Goal: Transaction & Acquisition: Purchase product/service

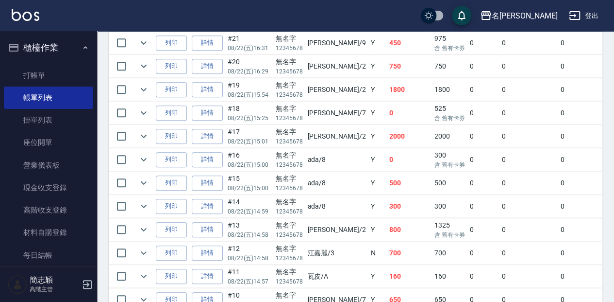
scroll to position [291, 0]
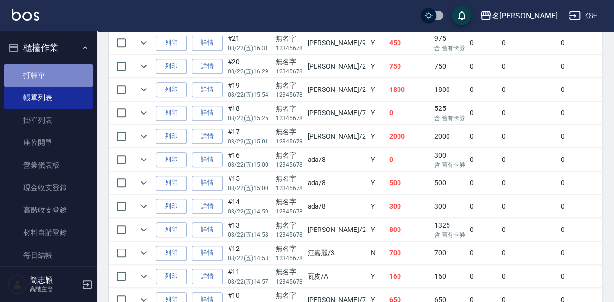
click at [80, 79] on link "打帳單" at bounding box center [48, 75] width 89 height 22
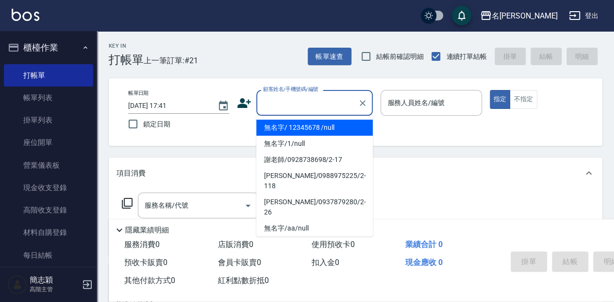
click at [276, 95] on input "顧客姓名/手機號碼/編號" at bounding box center [307, 102] width 93 height 17
click at [289, 130] on li "無名字/ 12345678 /null" at bounding box center [314, 127] width 117 height 16
type input "無名字/ 12345678 /null"
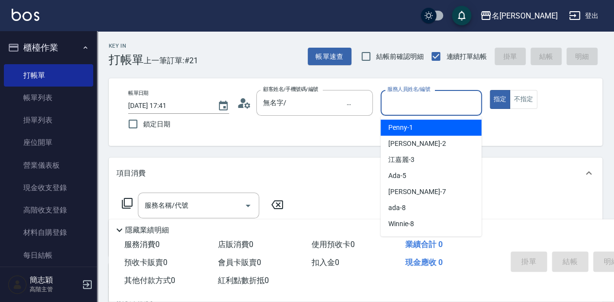
click at [416, 100] on input "服務人員姓名/編號" at bounding box center [431, 102] width 92 height 17
type input "瓦皮-A"
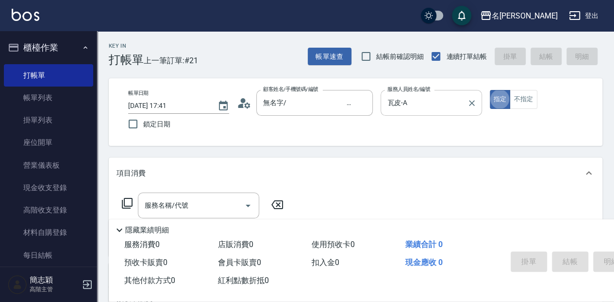
type button "true"
click at [137, 236] on div "服務消費 0" at bounding box center [167, 245] width 94 height 18
click at [138, 236] on div "服務消費 0" at bounding box center [167, 245] width 94 height 18
click at [141, 229] on p "隱藏業績明細" at bounding box center [147, 230] width 44 height 10
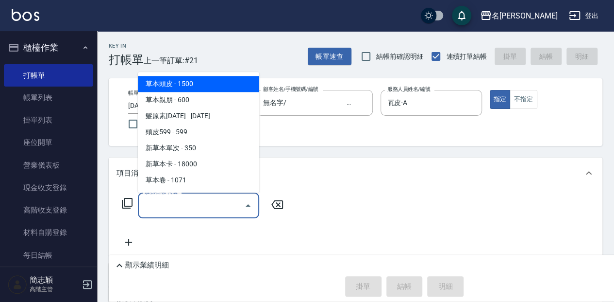
click at [148, 205] on input "服務名稱/代號" at bounding box center [191, 205] width 98 height 17
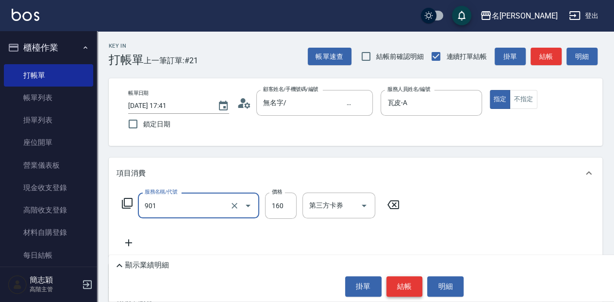
type input "修手(901)"
click at [407, 283] on button "結帳" at bounding box center [405, 286] width 36 height 20
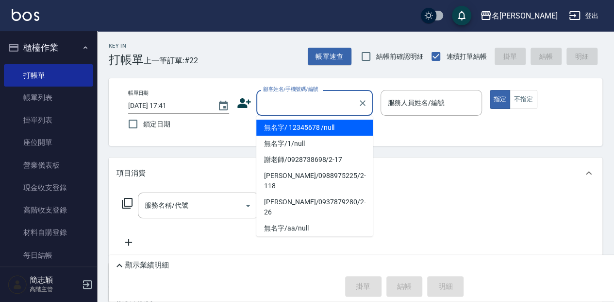
click at [315, 98] on input "顧客姓名/手機號碼/編號" at bounding box center [307, 102] width 93 height 17
drag, startPoint x: 328, startPoint y: 127, endPoint x: 456, endPoint y: 98, distance: 131.1
click at [328, 128] on li "無名字/ 12345678 /null" at bounding box center [314, 127] width 117 height 16
type input "無名字/ 12345678 /null"
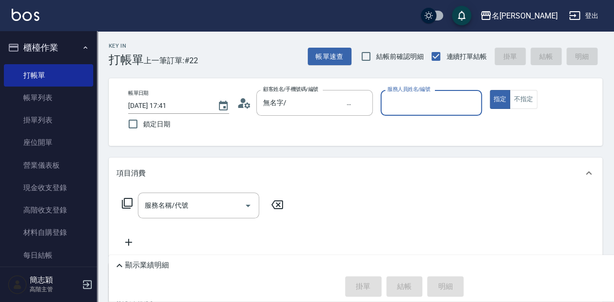
click at [441, 107] on input "服務人員姓名/編號" at bounding box center [431, 102] width 92 height 17
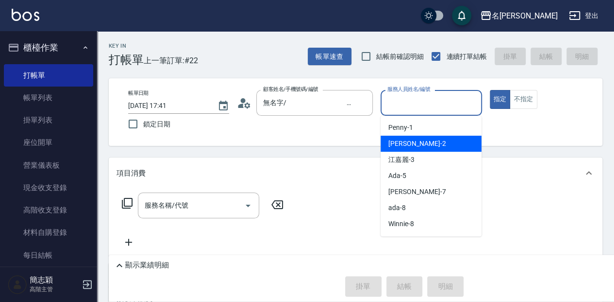
click at [432, 145] on div "[PERSON_NAME] -2" at bounding box center [431, 144] width 101 height 16
type input "[PERSON_NAME]-2"
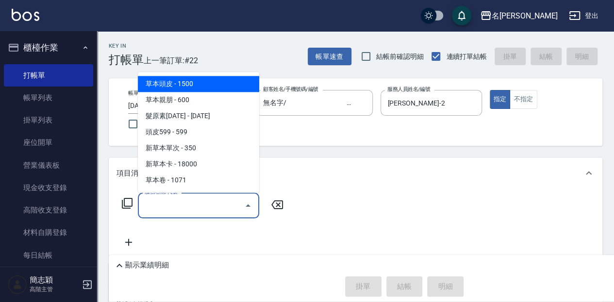
click at [220, 209] on input "服務名稱/代號" at bounding box center [191, 205] width 98 height 17
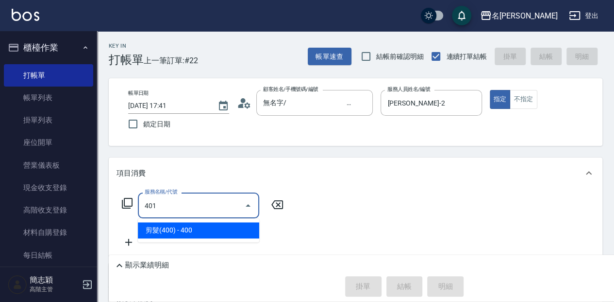
click at [227, 234] on span "剪髮(400) - 400" at bounding box center [198, 230] width 121 height 16
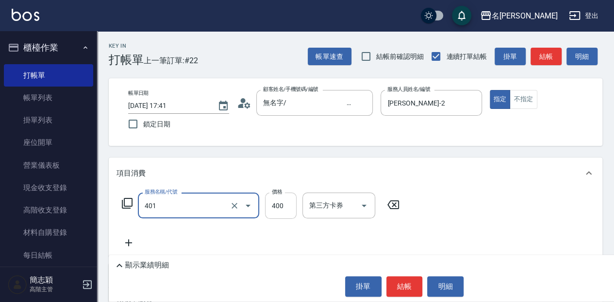
type input "剪髮(400)(401)"
click at [281, 206] on input "400" at bounding box center [281, 205] width 32 height 26
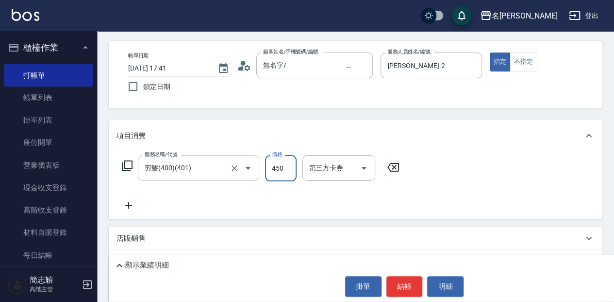
scroll to position [65, 0]
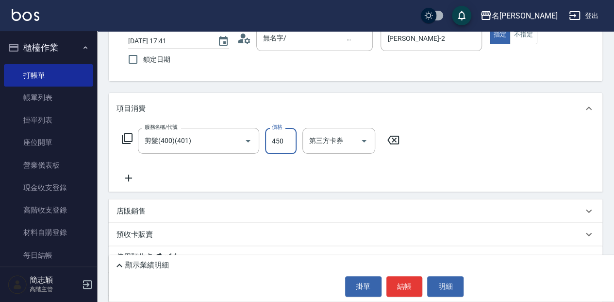
type input "450"
click at [134, 180] on icon at bounding box center [129, 178] width 24 height 12
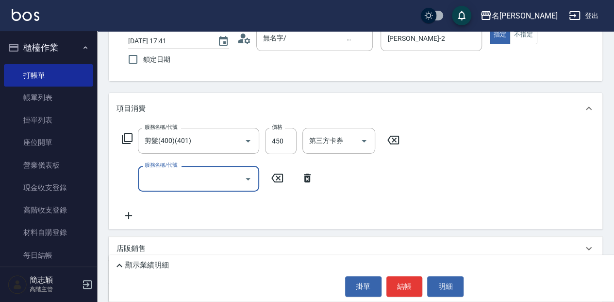
click at [213, 172] on input "服務名稱/代號" at bounding box center [191, 178] width 98 height 17
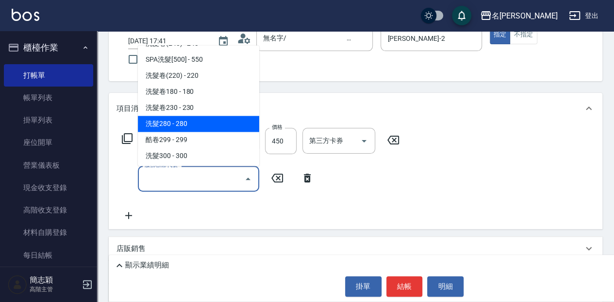
scroll to position [389, 0]
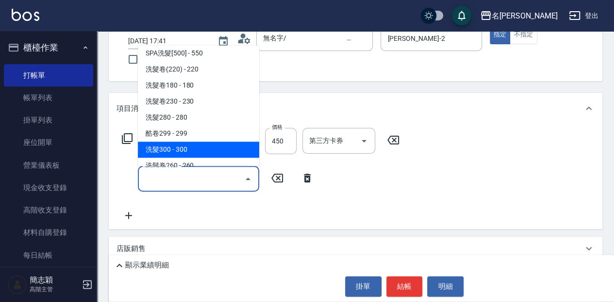
click at [196, 149] on span "洗髮300 - 300" at bounding box center [198, 149] width 121 height 16
type input "洗髮300(221)"
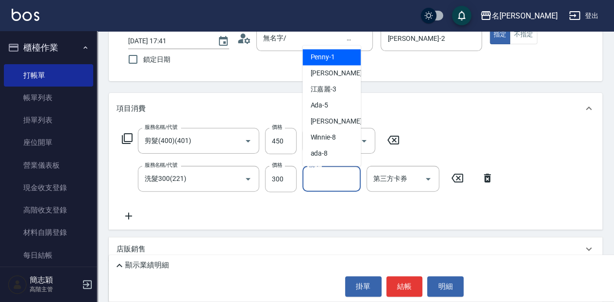
click at [324, 178] on input "洗-1" at bounding box center [332, 178] width 50 height 17
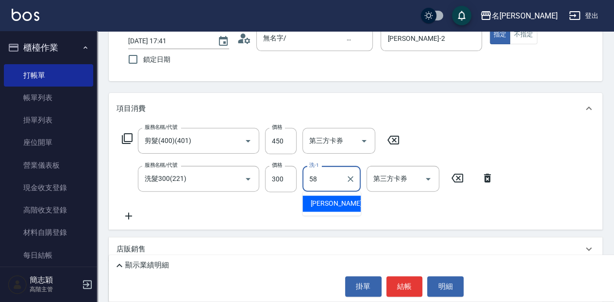
click at [327, 202] on span "[PERSON_NAME] -58" at bounding box center [340, 203] width 61 height 10
type input "[PERSON_NAME]-58"
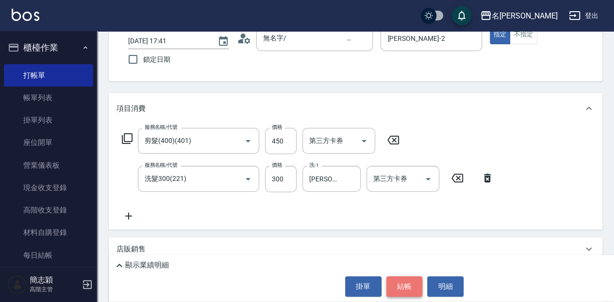
click at [408, 284] on button "結帳" at bounding box center [405, 286] width 36 height 20
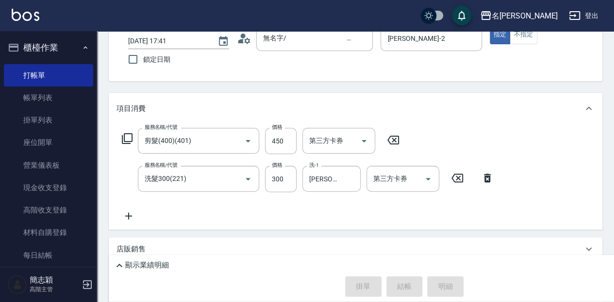
type input "[DATE] 18:21"
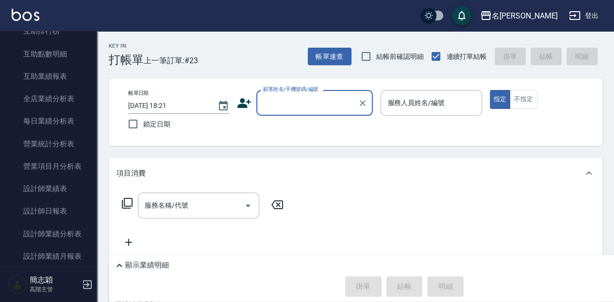
scroll to position [550, 0]
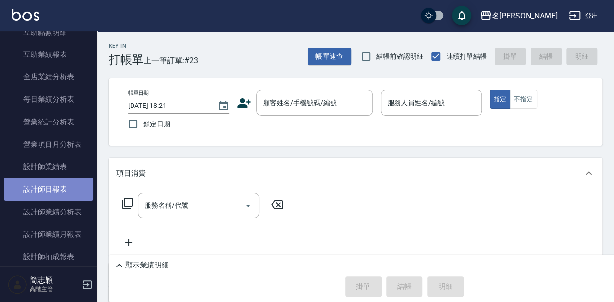
click at [68, 192] on link "設計師日報表" at bounding box center [48, 189] width 89 height 22
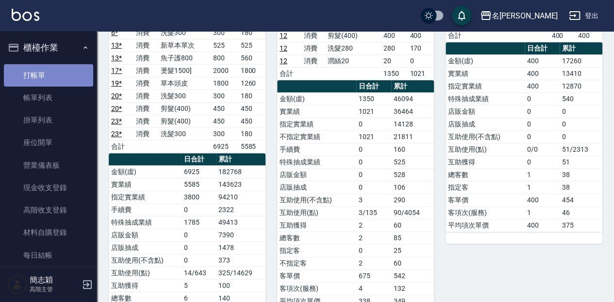
click at [57, 73] on link "打帳單" at bounding box center [48, 75] width 89 height 22
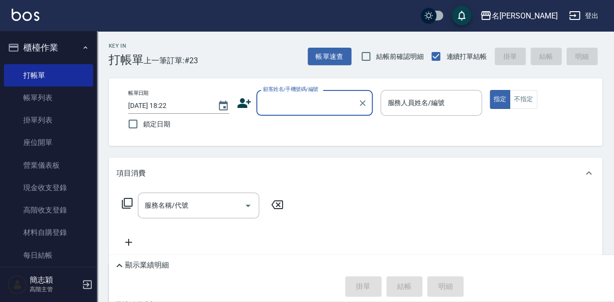
click at [288, 102] on input "顧客姓名/手機號碼/編號" at bounding box center [307, 102] width 93 height 17
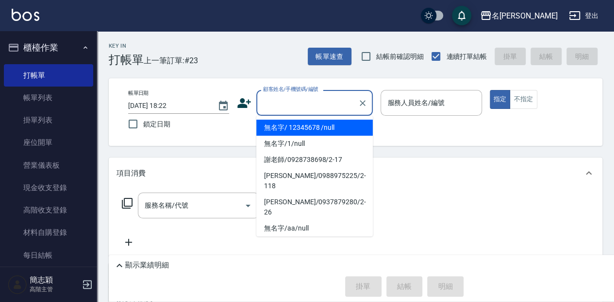
click at [277, 125] on li "無名字/ 12345678 /null" at bounding box center [314, 127] width 117 height 16
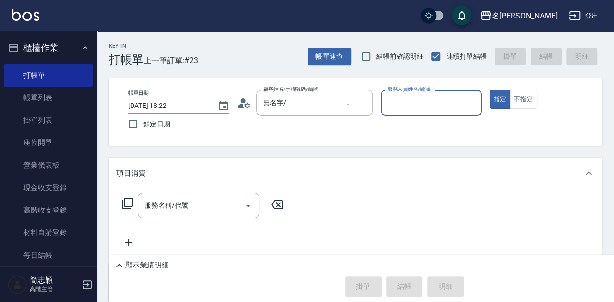
type input "無名字/ 12345678 /null"
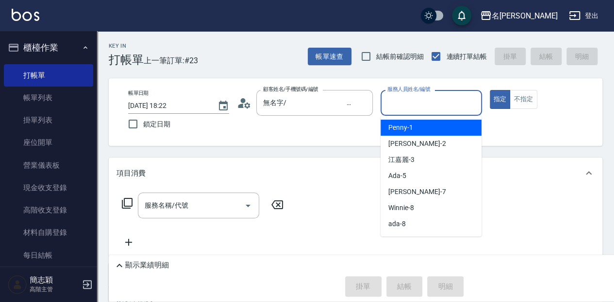
click at [414, 111] on input "服務人員姓名/編號" at bounding box center [431, 102] width 92 height 17
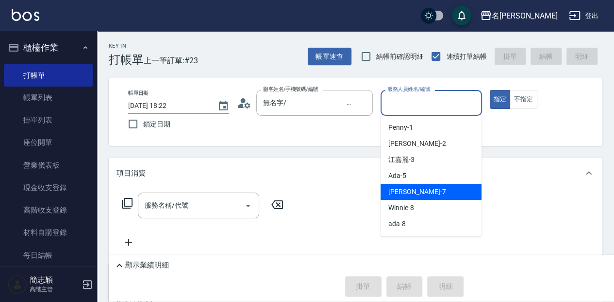
click at [424, 190] on div "[PERSON_NAME] -7" at bounding box center [431, 192] width 101 height 16
type input "[PERSON_NAME]-7"
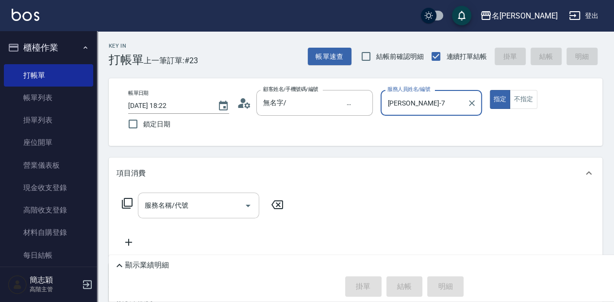
click at [222, 211] on input "服務名稱/代號" at bounding box center [191, 205] width 98 height 17
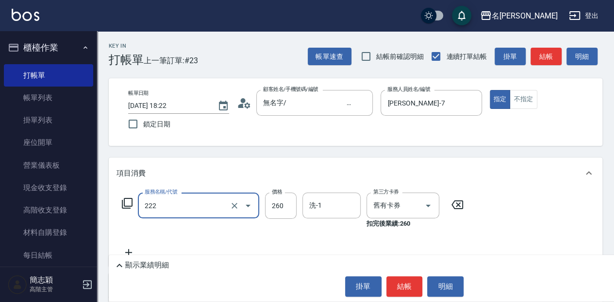
type input "洗髮卷260(222)"
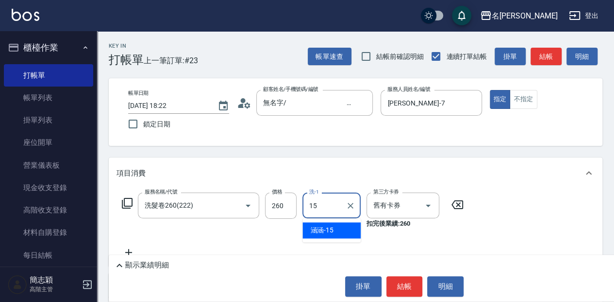
type input "涵涵-15"
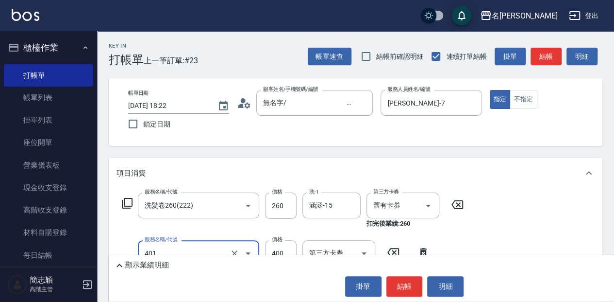
type input "剪髮(400)(401)"
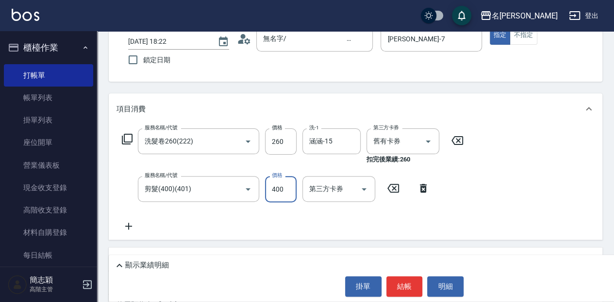
scroll to position [65, 0]
type input "450"
click at [154, 266] on p "顯示業績明細" at bounding box center [147, 265] width 44 height 10
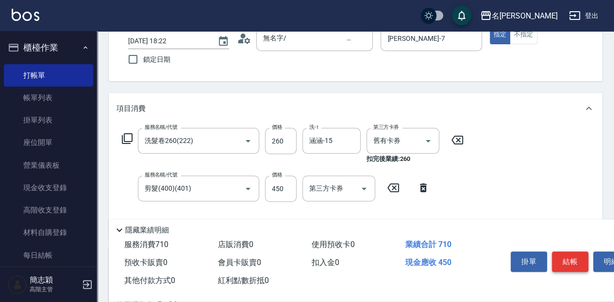
click at [567, 259] on button "結帳" at bounding box center [570, 261] width 36 height 20
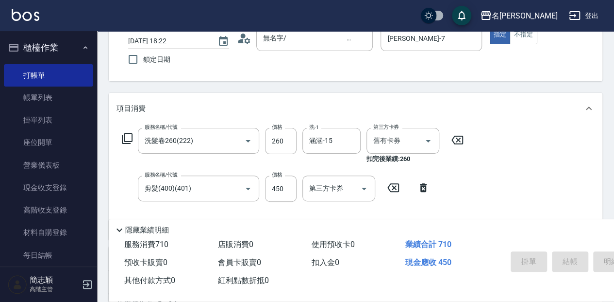
type input "[DATE] 18:45"
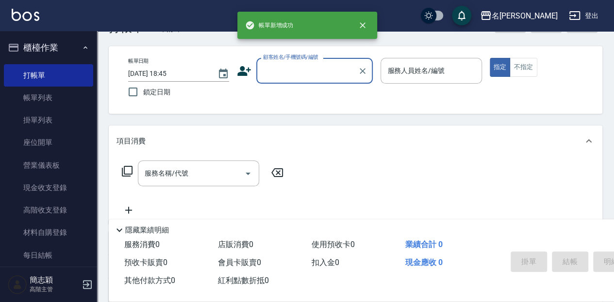
scroll to position [0, 0]
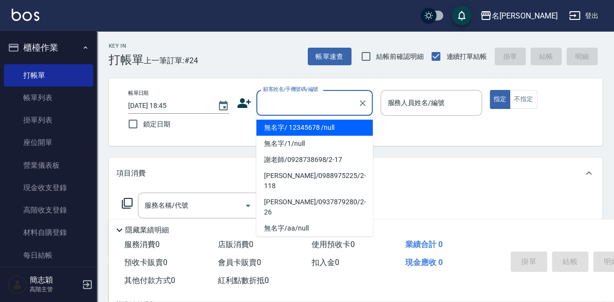
click at [305, 105] on input "顧客姓名/手機號碼/編號" at bounding box center [307, 102] width 93 height 17
click at [302, 130] on li "無名字/ 12345678 /null" at bounding box center [314, 127] width 117 height 16
type input "無名字/ 12345678 /null"
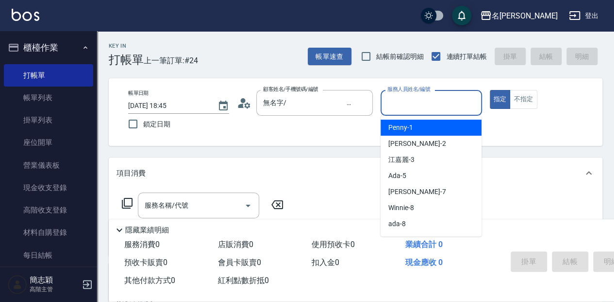
click at [420, 110] on input "服務人員姓名/編號" at bounding box center [431, 102] width 92 height 17
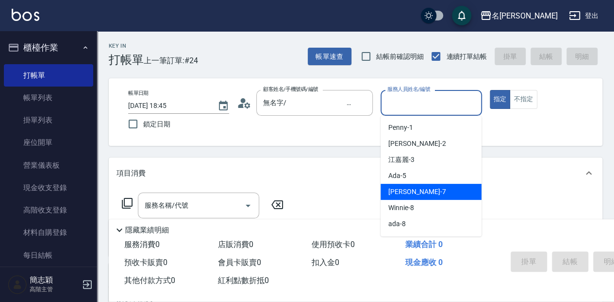
click at [400, 195] on span "[PERSON_NAME] -7" at bounding box center [417, 192] width 57 height 10
type input "[PERSON_NAME]-7"
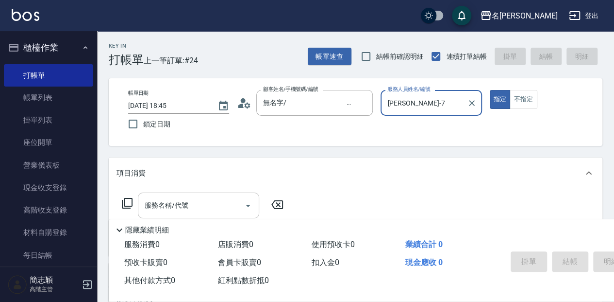
click at [184, 206] on div "服務名稱/代號 服務名稱/代號" at bounding box center [198, 205] width 121 height 26
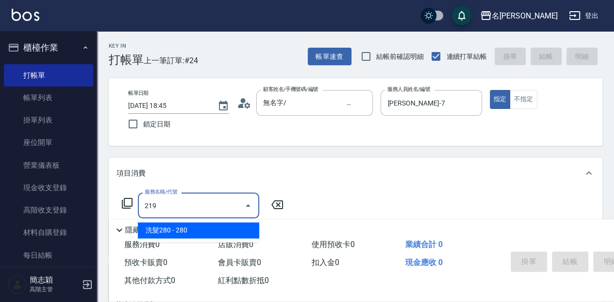
type input "洗髮280(219)"
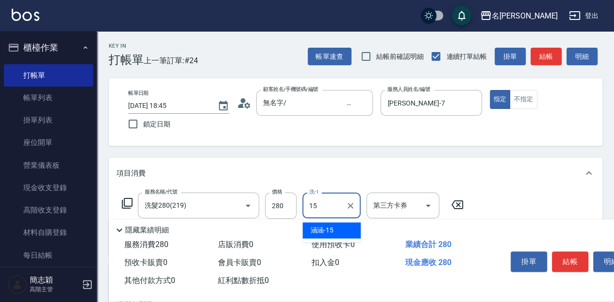
type input "涵涵-15"
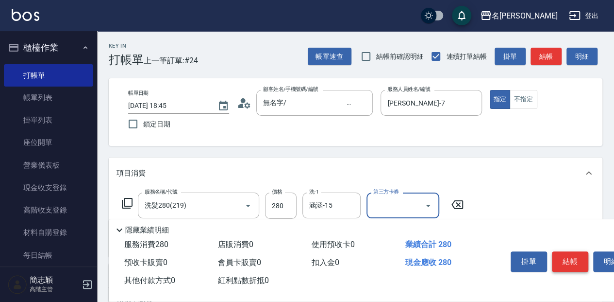
click at [560, 254] on button "結帳" at bounding box center [570, 261] width 36 height 20
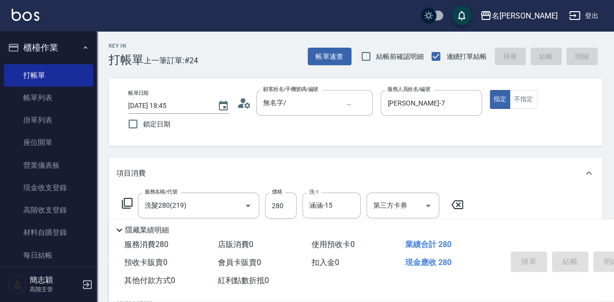
type input "[DATE] 18:46"
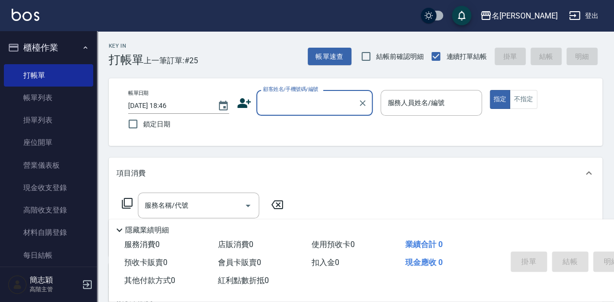
click at [286, 107] on input "顧客姓名/手機號碼/編號" at bounding box center [307, 102] width 93 height 17
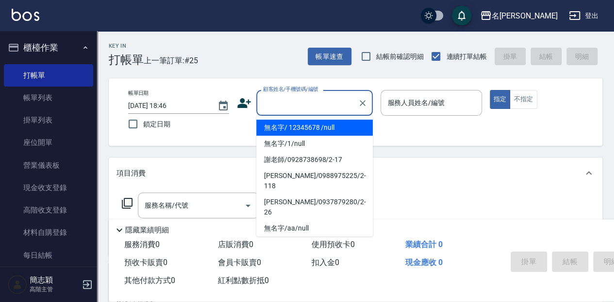
click at [307, 126] on li "無名字/ 12345678 /null" at bounding box center [314, 127] width 117 height 16
type input "無名字/ 12345678 /null"
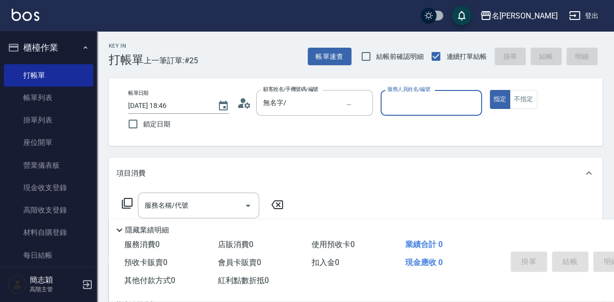
click at [424, 104] on input "服務人員姓名/編號" at bounding box center [431, 102] width 92 height 17
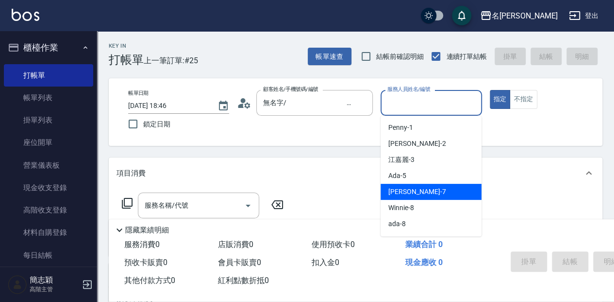
click at [418, 191] on div "[PERSON_NAME] -7" at bounding box center [431, 192] width 101 height 16
type input "[PERSON_NAME]-7"
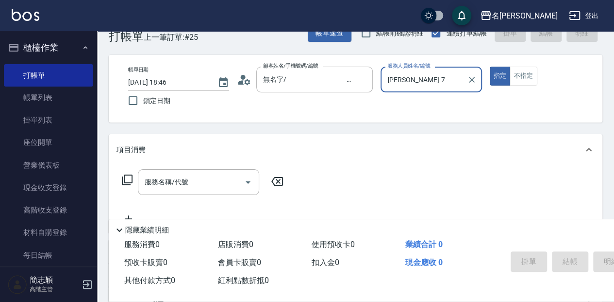
scroll to position [65, 0]
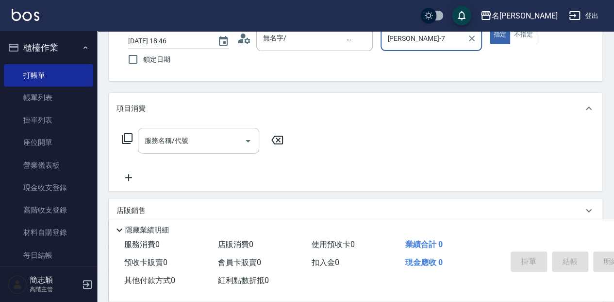
drag, startPoint x: 184, startPoint y: 144, endPoint x: 193, endPoint y: 142, distance: 9.9
click at [187, 144] on div "服務名稱/代號 服務名稱/代號" at bounding box center [198, 141] width 121 height 26
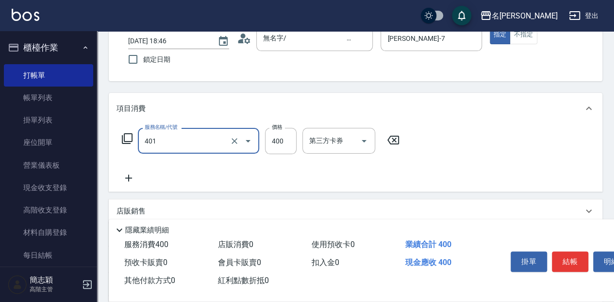
type input "剪髮(400)(401)"
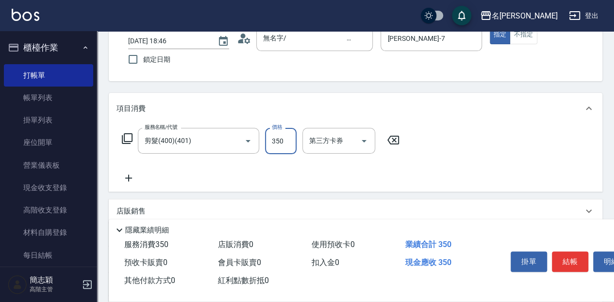
type input "350"
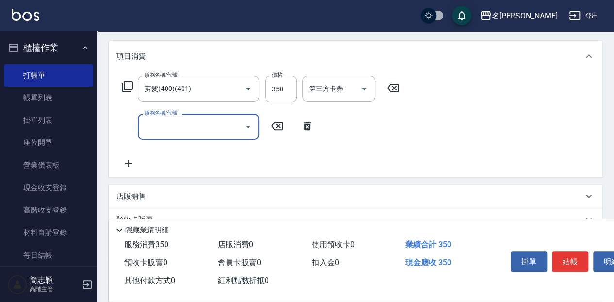
scroll to position [129, 0]
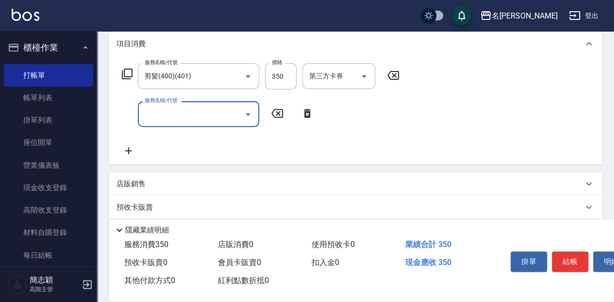
drag, startPoint x: 136, startPoint y: 180, endPoint x: 141, endPoint y: 180, distance: 5.3
click at [136, 180] on p "店販銷售" at bounding box center [131, 184] width 29 height 10
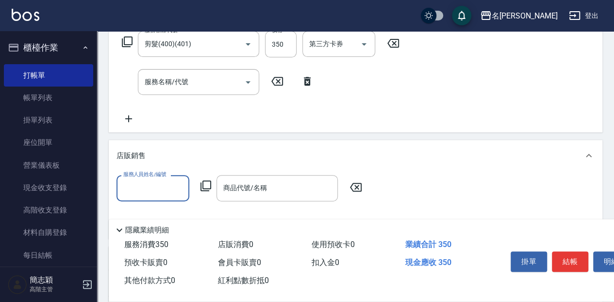
scroll to position [194, 0]
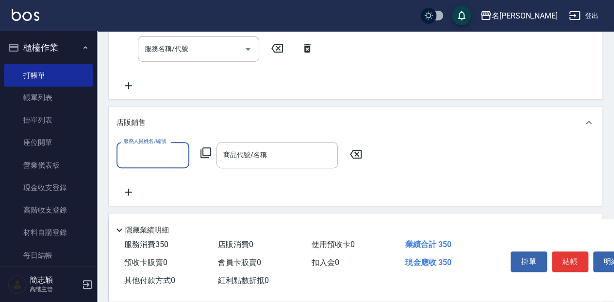
click at [131, 163] on div "服務人員姓名/編號" at bounding box center [153, 155] width 73 height 26
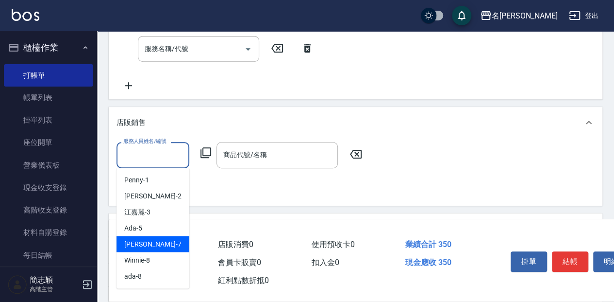
drag, startPoint x: 152, startPoint y: 244, endPoint x: 184, endPoint y: 209, distance: 47.8
click at [153, 243] on span "[PERSON_NAME] -7" at bounding box center [152, 244] width 57 height 10
type input "[PERSON_NAME]-7"
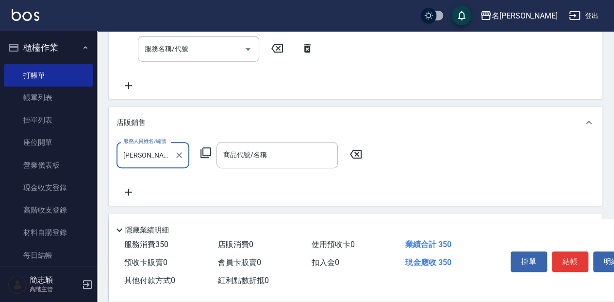
click at [206, 151] on icon at bounding box center [206, 153] width 12 height 12
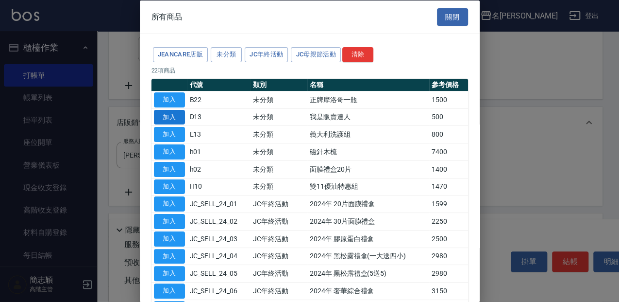
click at [173, 115] on button "加入" at bounding box center [169, 116] width 31 height 15
type input "我是販賣達人"
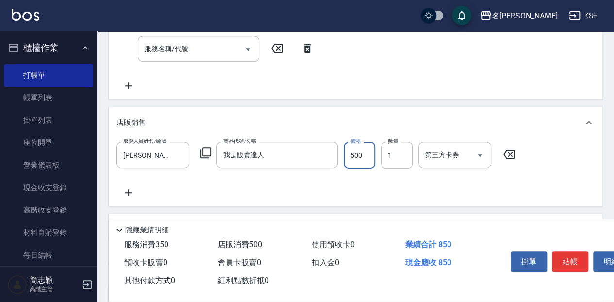
click at [363, 153] on input "500" at bounding box center [360, 155] width 32 height 26
type input "1260"
drag, startPoint x: 563, startPoint y: 256, endPoint x: 549, endPoint y: 257, distance: 14.2
click at [563, 256] on button "結帳" at bounding box center [570, 261] width 36 height 20
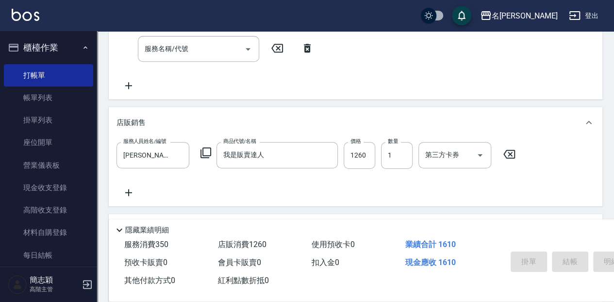
type input "[DATE] 18:47"
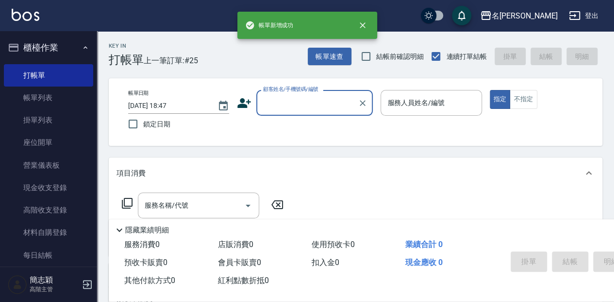
scroll to position [0, 0]
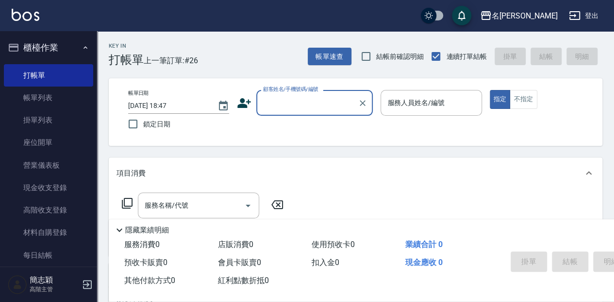
click at [294, 105] on input "顧客姓名/手機號碼/編號" at bounding box center [307, 102] width 93 height 17
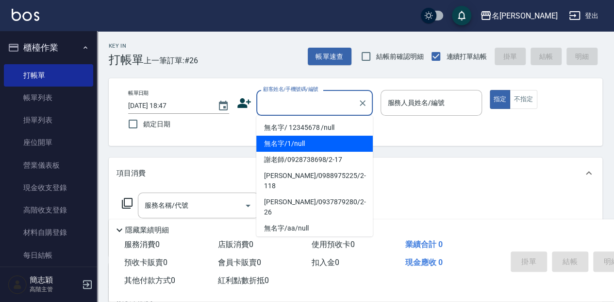
click at [296, 136] on li "無名字/1/null" at bounding box center [314, 144] width 117 height 16
type input "無名字/1/null"
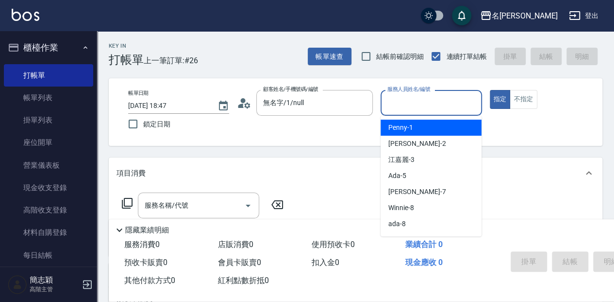
click at [471, 100] on input "服務人員姓名/編號" at bounding box center [431, 102] width 92 height 17
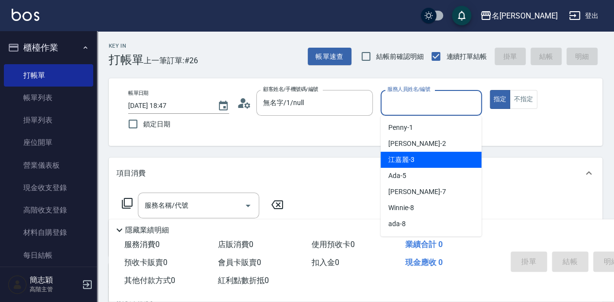
click at [459, 152] on div "[PERSON_NAME]-3" at bounding box center [431, 160] width 101 height 16
type input "[PERSON_NAME]-3"
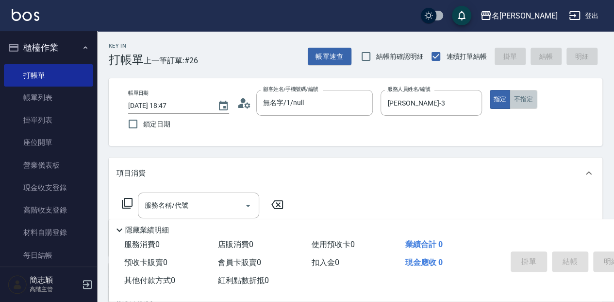
drag, startPoint x: 521, startPoint y: 100, endPoint x: 440, endPoint y: 106, distance: 80.9
click at [520, 99] on button "不指定" at bounding box center [523, 99] width 27 height 19
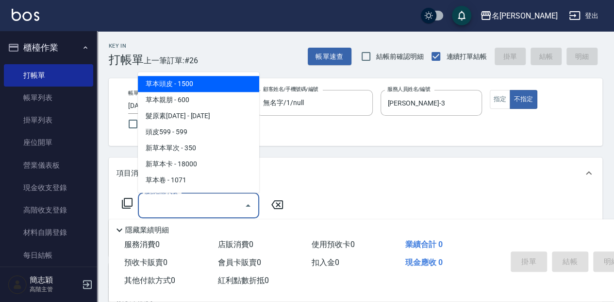
click at [159, 207] on div "服務名稱/代號 服務名稱/代號" at bounding box center [198, 205] width 121 height 26
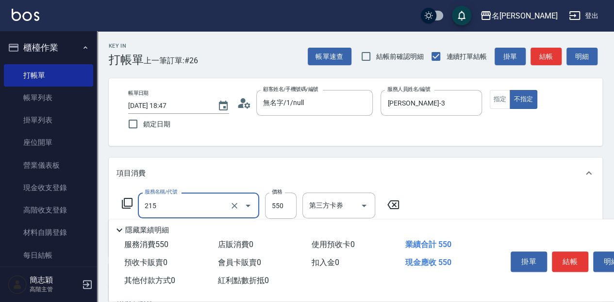
type input "SPA洗髮[500](215)"
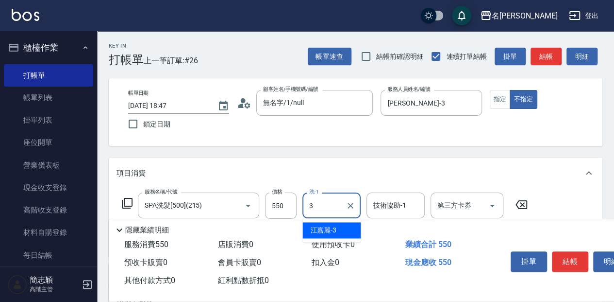
type input "[PERSON_NAME]-3"
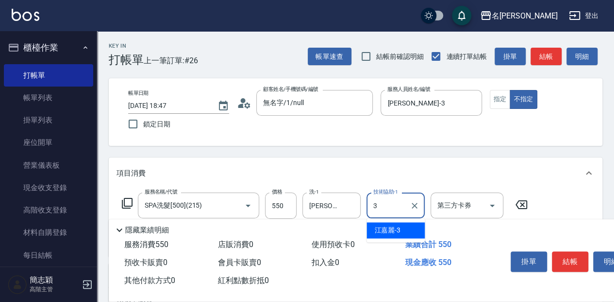
type input "[PERSON_NAME]-3"
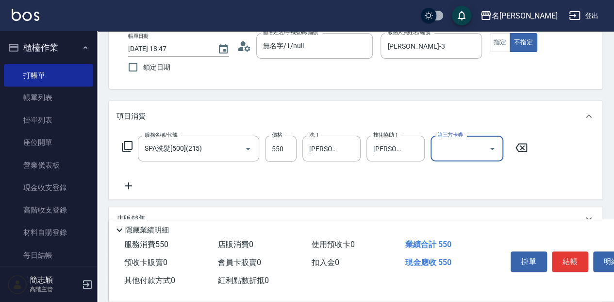
scroll to position [65, 0]
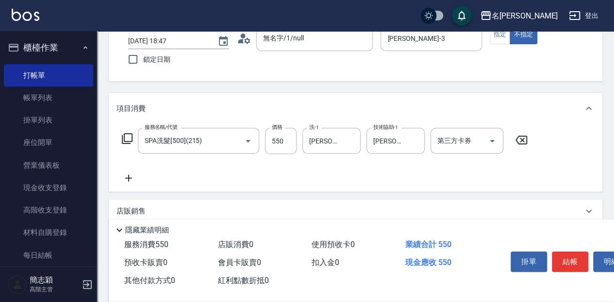
click at [132, 134] on icon at bounding box center [127, 138] width 11 height 11
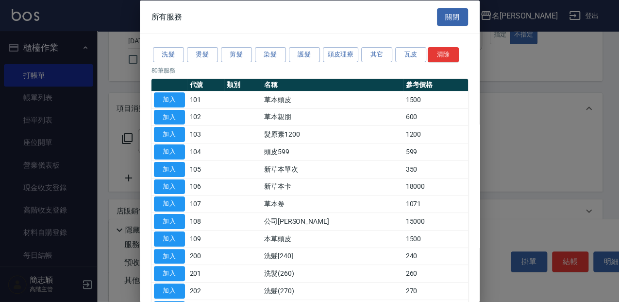
click at [440, 15] on button "關閉" at bounding box center [452, 17] width 31 height 18
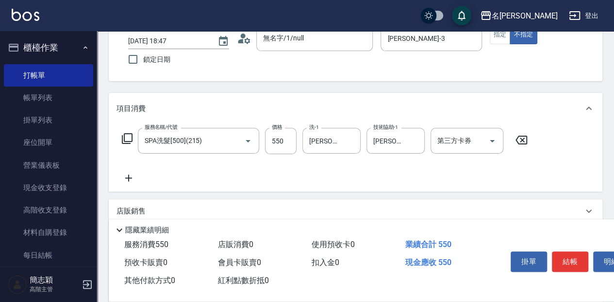
click at [128, 179] on icon at bounding box center [129, 178] width 24 height 12
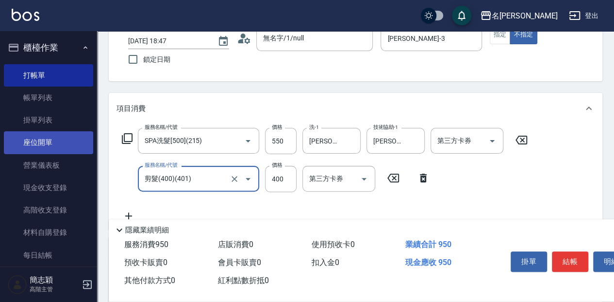
type input "剪髮(400)(401)"
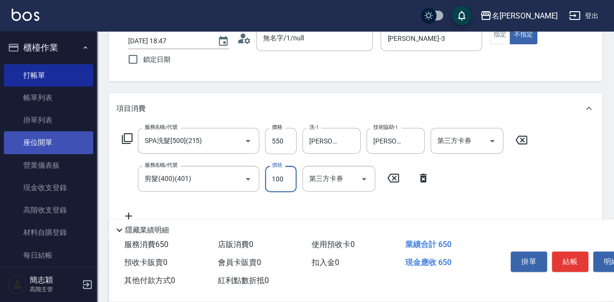
type input "100"
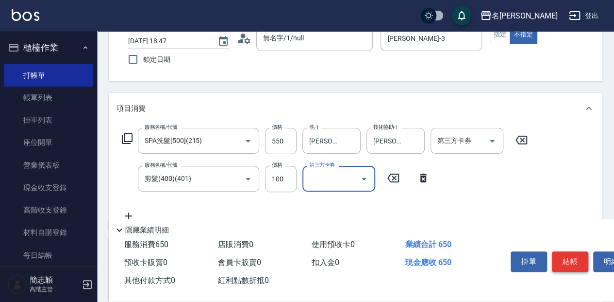
click at [568, 258] on button "結帳" at bounding box center [570, 261] width 36 height 20
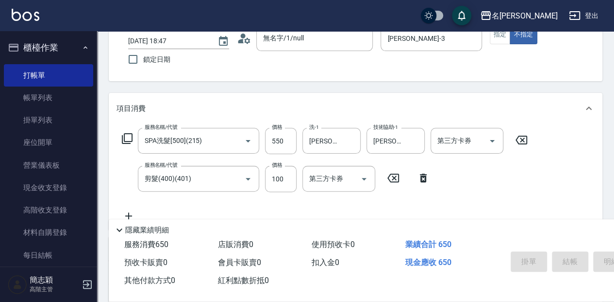
type input "[DATE] 19:01"
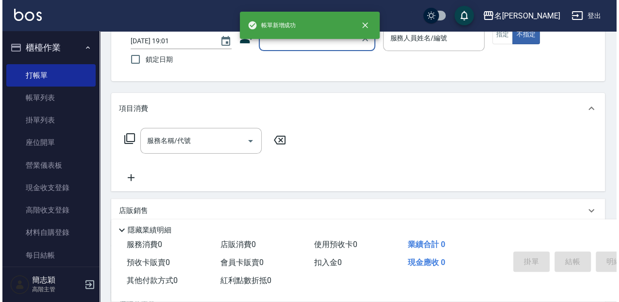
scroll to position [0, 0]
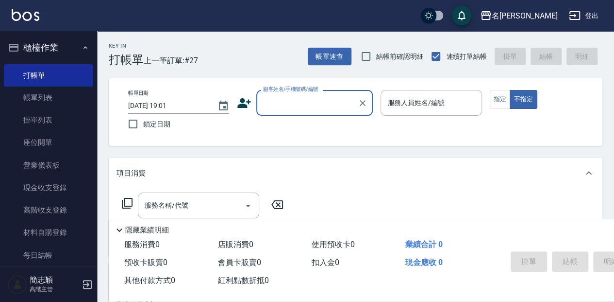
click at [316, 104] on input "顧客姓名/手機號碼/編號" at bounding box center [307, 102] width 93 height 17
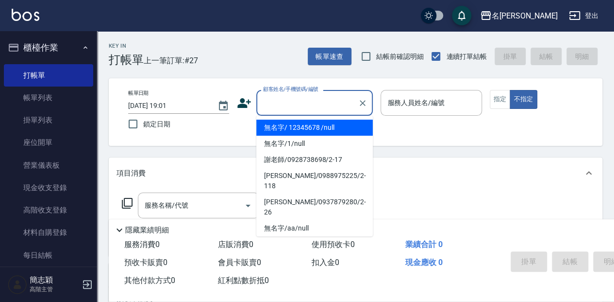
click at [316, 126] on li "無名字/ 12345678 /null" at bounding box center [314, 127] width 117 height 16
type input "無名字/ 12345678 /null"
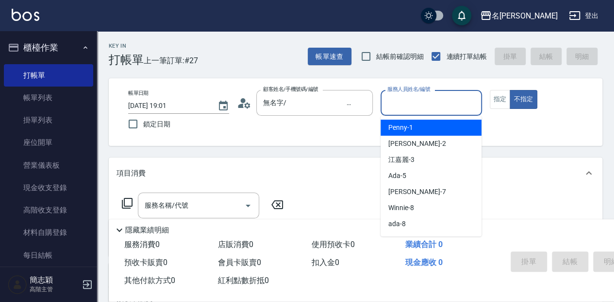
click at [391, 102] on input "服務人員姓名/編號" at bounding box center [431, 102] width 92 height 17
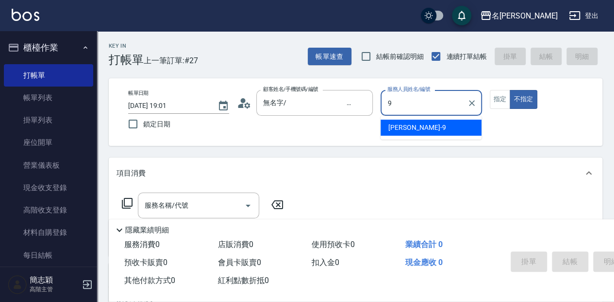
click at [418, 126] on div "[PERSON_NAME] -9" at bounding box center [431, 127] width 101 height 16
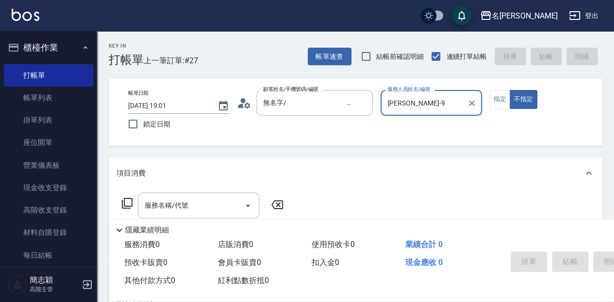
type input "[PERSON_NAME]-9"
click at [128, 201] on icon at bounding box center [127, 203] width 12 height 12
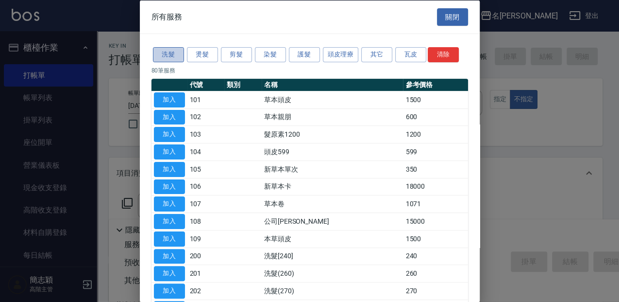
click at [169, 49] on button "洗髮" at bounding box center [168, 54] width 31 height 15
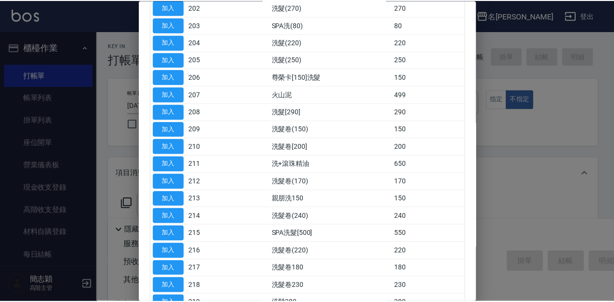
scroll to position [129, 0]
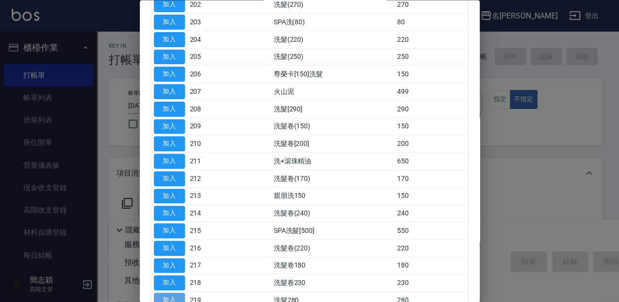
click at [175, 293] on button "加入" at bounding box center [169, 300] width 31 height 15
type input "洗髮280(219)"
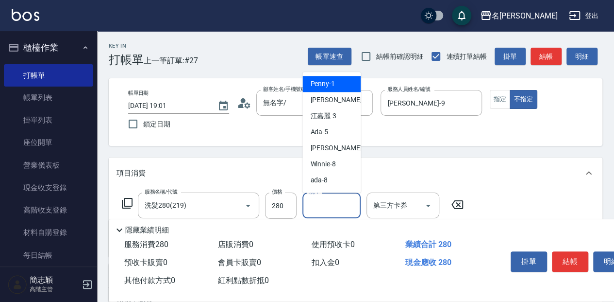
click at [337, 204] on input "洗-1" at bounding box center [332, 205] width 50 height 17
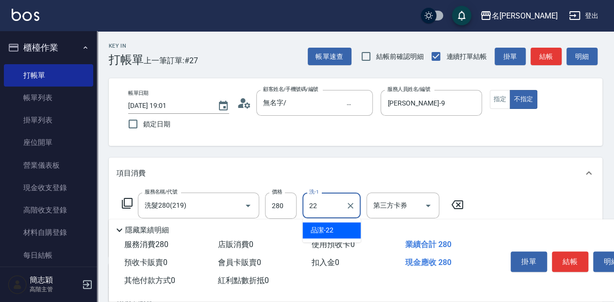
type input "品潔-22"
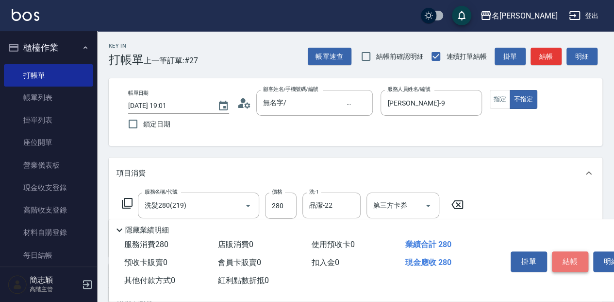
click at [573, 263] on button "結帳" at bounding box center [570, 261] width 36 height 20
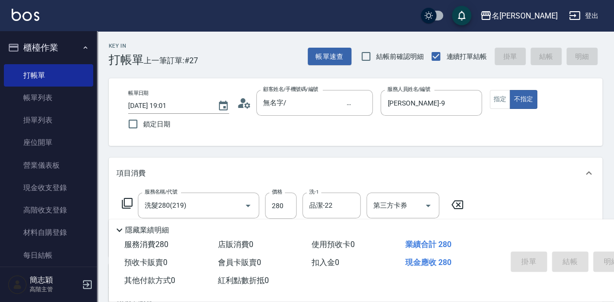
type input "[DATE] 19:13"
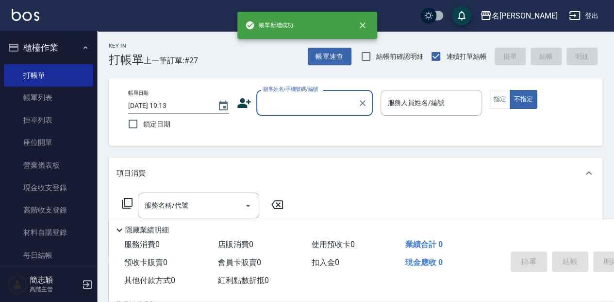
scroll to position [0, 0]
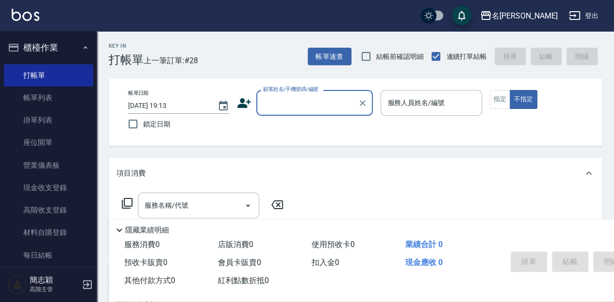
drag, startPoint x: 40, startPoint y: 93, endPoint x: 335, endPoint y: 227, distance: 324.3
click at [40, 93] on link "帳單列表" at bounding box center [48, 97] width 89 height 22
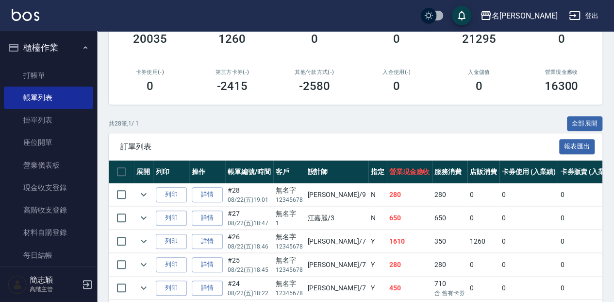
scroll to position [162, 0]
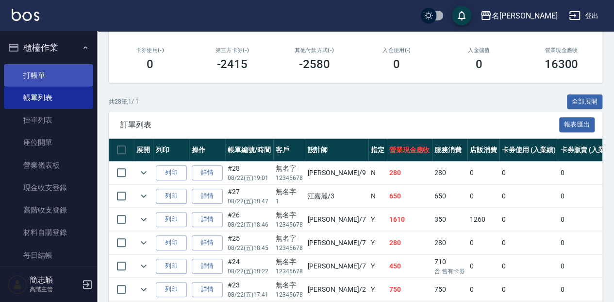
click at [32, 72] on link "打帳單" at bounding box center [48, 75] width 89 height 22
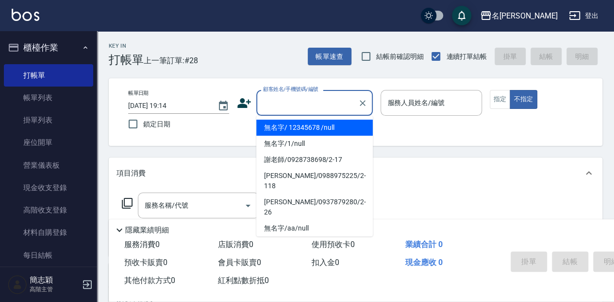
click at [285, 98] on input "顧客姓名/手機號碼/編號" at bounding box center [307, 102] width 93 height 17
click at [293, 131] on li "無名字/ 12345678 /null" at bounding box center [314, 127] width 117 height 16
type input "無名字/ 12345678 /null"
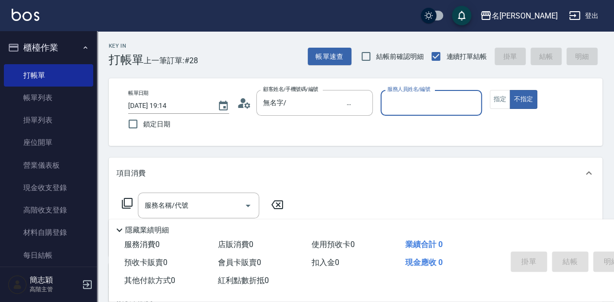
click at [406, 111] on input "服務人員姓名/編號" at bounding box center [431, 102] width 92 height 17
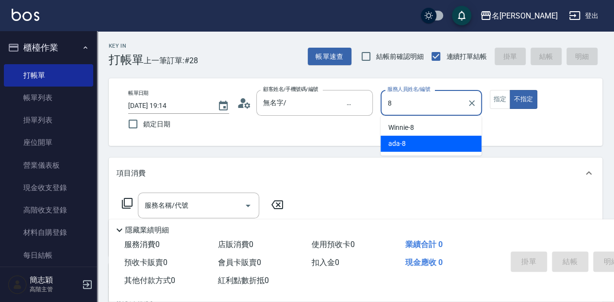
type input "ada-8"
type button "false"
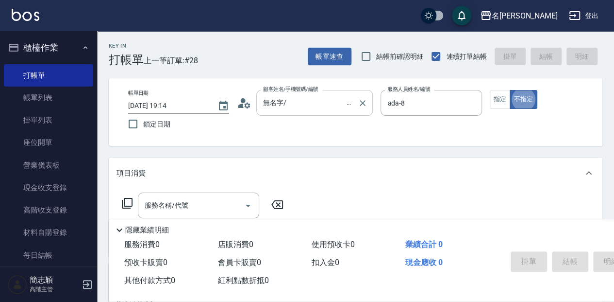
click at [296, 108] on input "無名字/ 12345678 /null" at bounding box center [307, 102] width 93 height 17
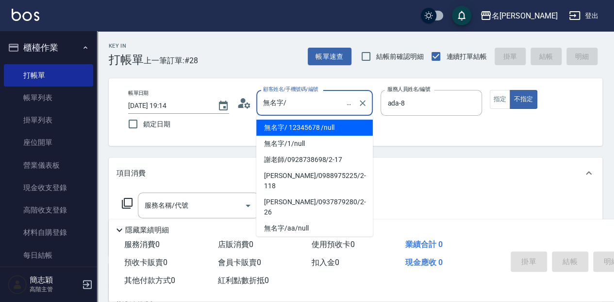
click at [314, 128] on li "無名字/ 12345678 /null" at bounding box center [314, 127] width 117 height 16
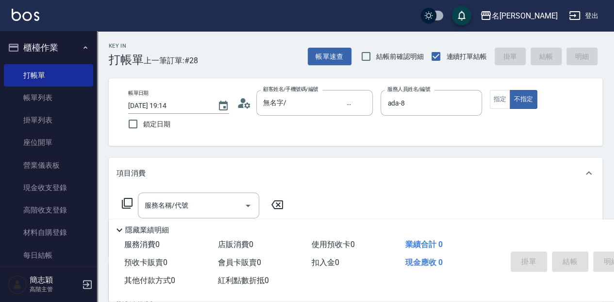
click at [129, 207] on icon at bounding box center [127, 203] width 11 height 11
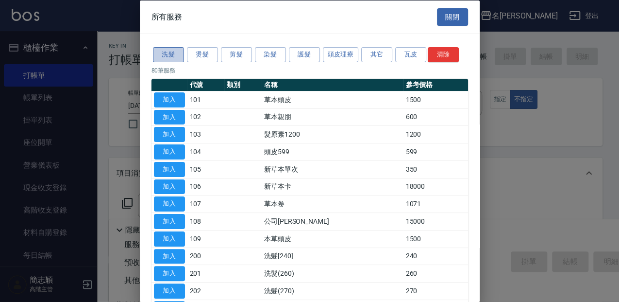
click at [175, 53] on button "洗髮" at bounding box center [168, 54] width 31 height 15
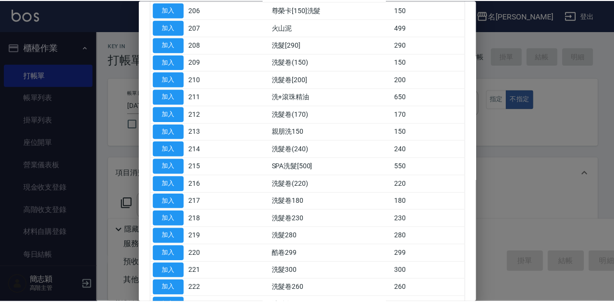
scroll to position [194, 0]
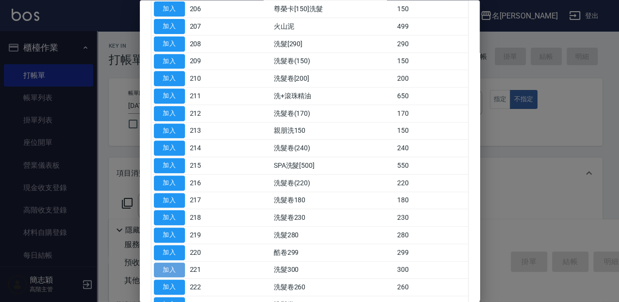
click at [183, 266] on button "加入" at bounding box center [169, 269] width 31 height 15
type input "洗髮300(221)"
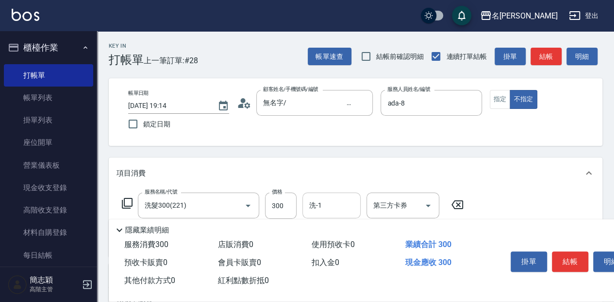
click at [319, 206] on div "洗-1 洗-1" at bounding box center [332, 205] width 58 height 26
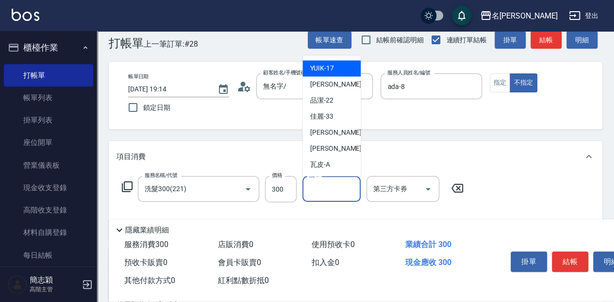
scroll to position [32, 0]
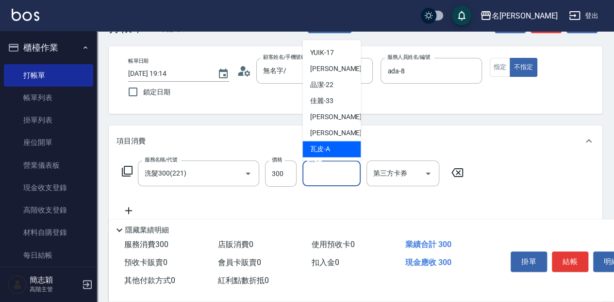
click at [335, 150] on div "瓦皮 -A" at bounding box center [332, 149] width 58 height 16
type input "瓦皮-A"
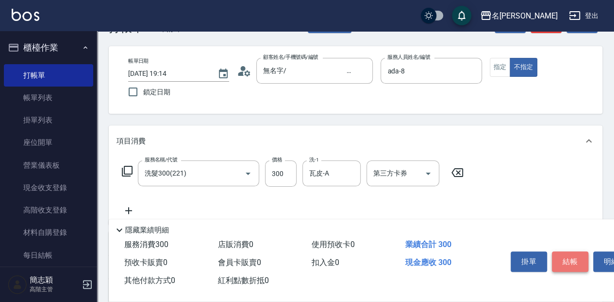
click at [563, 263] on button "結帳" at bounding box center [570, 261] width 36 height 20
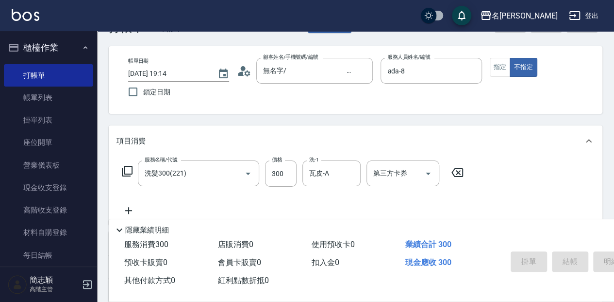
type input "[DATE] 19:16"
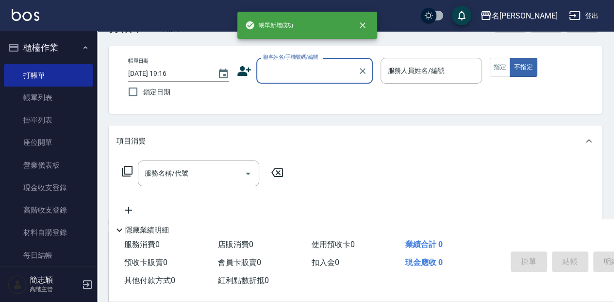
scroll to position [0, 0]
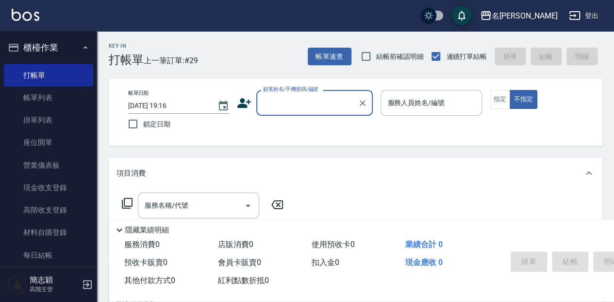
click at [284, 100] on input "顧客姓名/手機號碼/編號" at bounding box center [307, 102] width 93 height 17
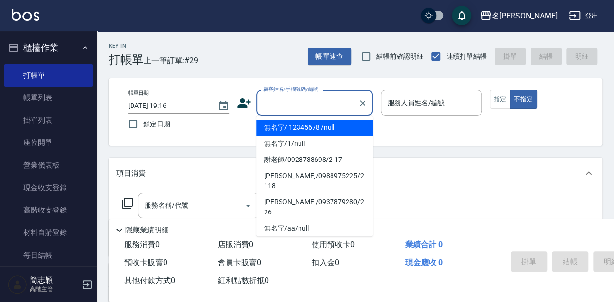
click at [291, 125] on li "無名字/ 12345678 /null" at bounding box center [314, 127] width 117 height 16
type input "無名字/ 12345678 /null"
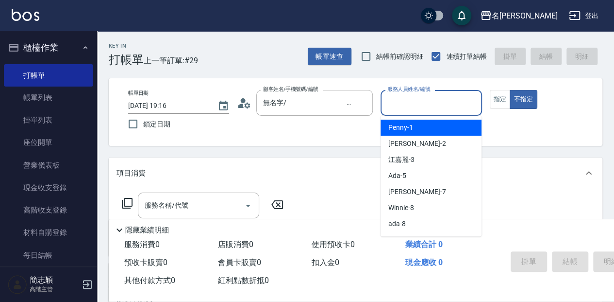
click at [408, 110] on input "服務人員姓名/編號" at bounding box center [431, 102] width 92 height 17
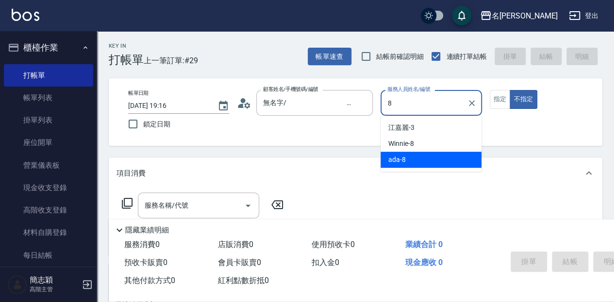
type input "ada-8"
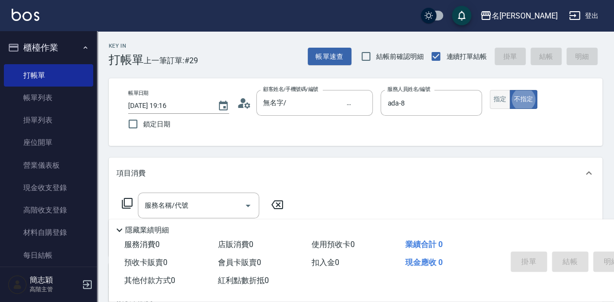
click at [496, 102] on button "指定" at bounding box center [500, 99] width 21 height 19
click at [126, 201] on icon at bounding box center [127, 203] width 12 height 12
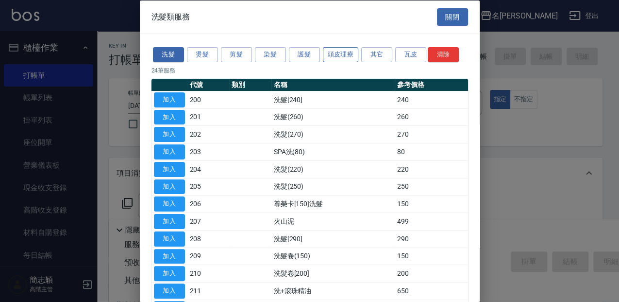
click at [334, 51] on button "頭皮理療" at bounding box center [341, 54] width 36 height 15
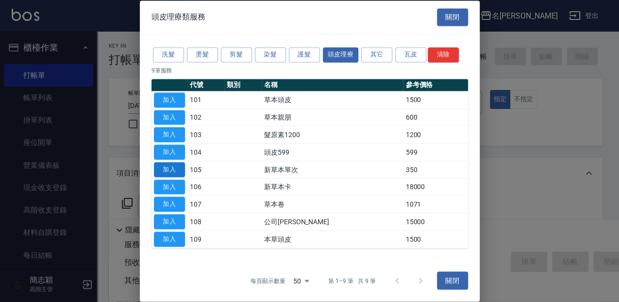
click at [165, 169] on button "加入" at bounding box center [169, 169] width 31 height 15
type input "新草本單次(105)"
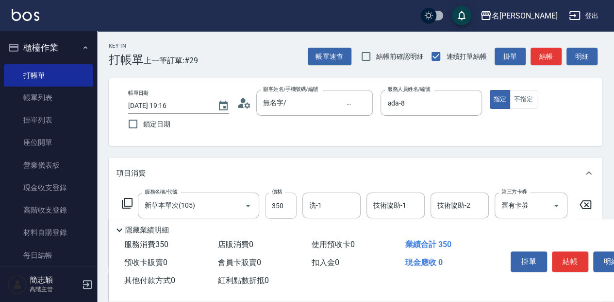
click at [290, 205] on input "350" at bounding box center [281, 205] width 32 height 26
type input "438"
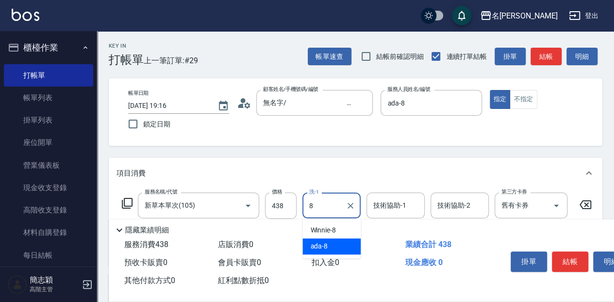
type input "ada-8"
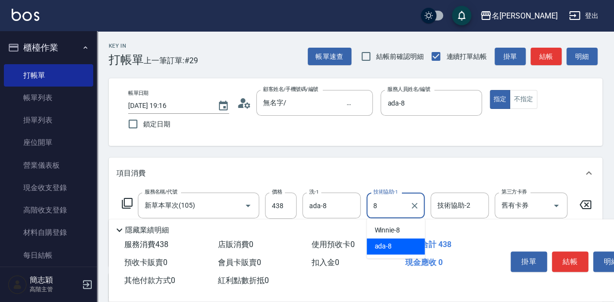
type input "ada-8"
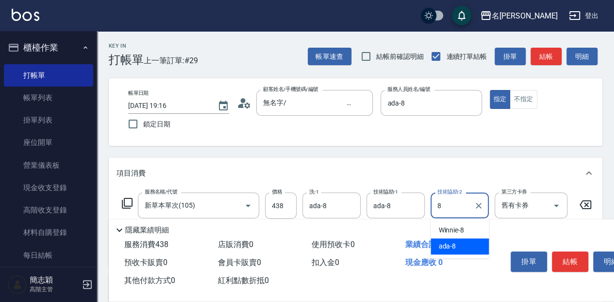
type input "ada-8"
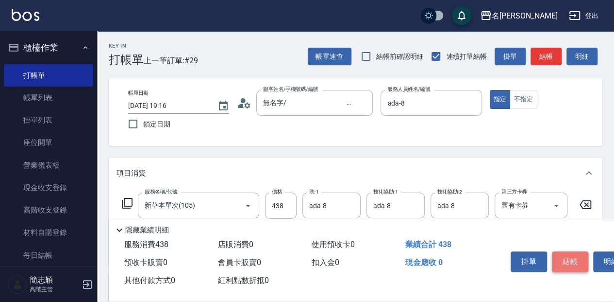
click at [567, 256] on button "結帳" at bounding box center [570, 261] width 36 height 20
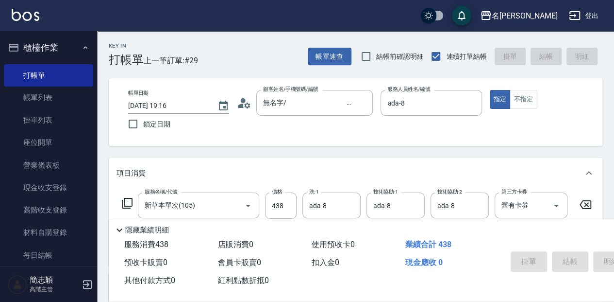
type input "[DATE] 19:17"
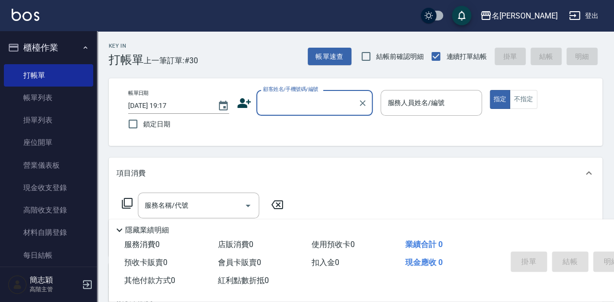
click at [281, 98] on input "顧客姓名/手機號碼/編號" at bounding box center [307, 102] width 93 height 17
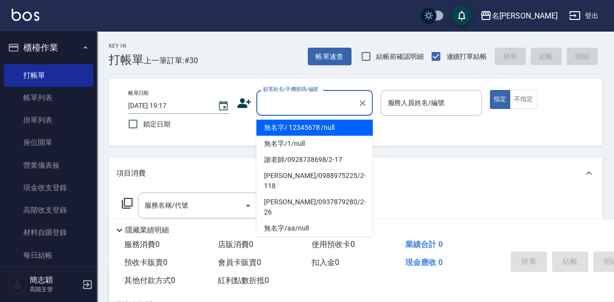
click at [301, 126] on li "無名字/ 12345678 /null" at bounding box center [314, 127] width 117 height 16
type input "無名字/ 12345678 /null"
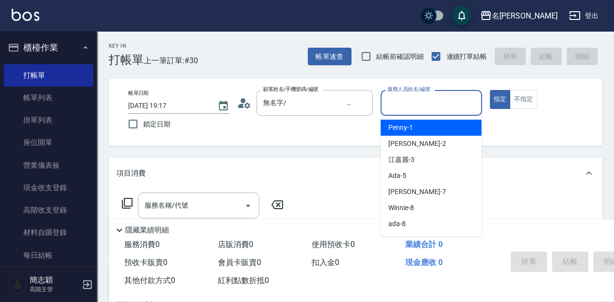
click at [410, 102] on input "服務人員姓名/編號" at bounding box center [431, 102] width 92 height 17
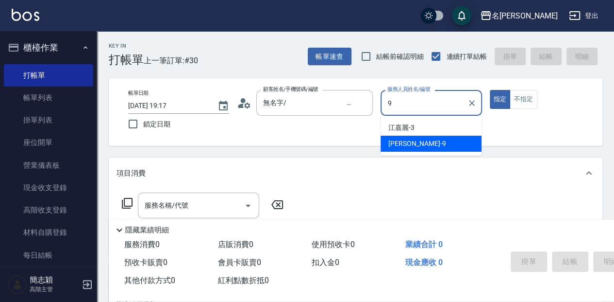
type input "[PERSON_NAME]-9"
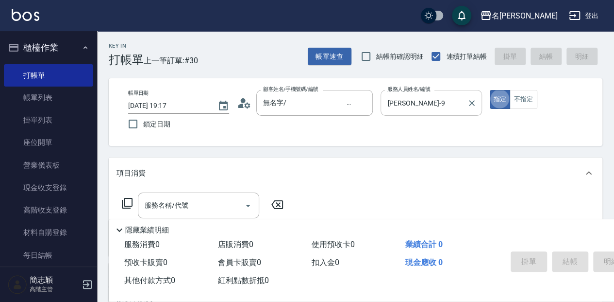
type button "true"
click at [126, 199] on icon at bounding box center [127, 203] width 12 height 12
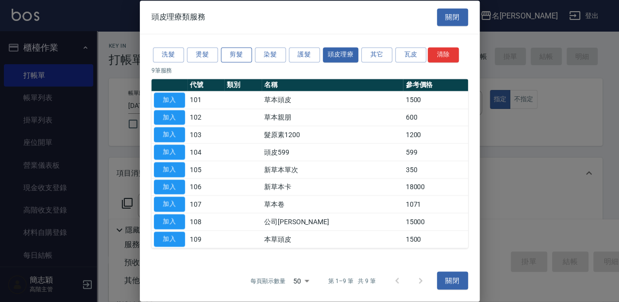
click at [242, 55] on button "剪髮" at bounding box center [236, 54] width 31 height 15
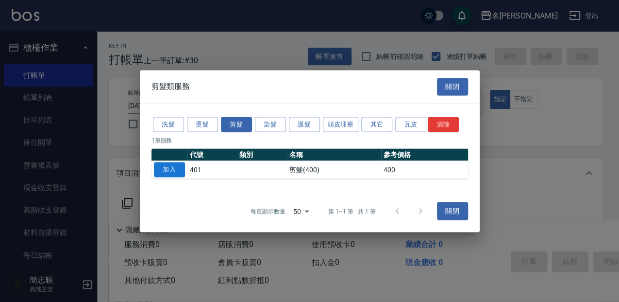
click at [170, 171] on button "加入" at bounding box center [169, 169] width 31 height 15
type input "剪髮(400)(401)"
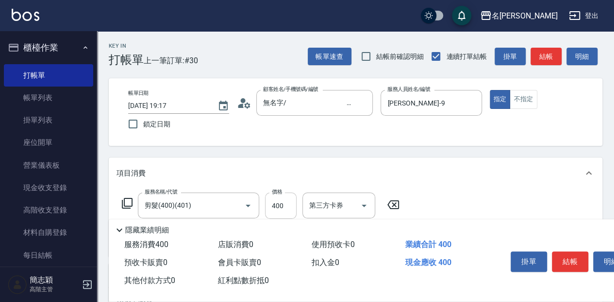
click at [277, 208] on input "400" at bounding box center [281, 205] width 32 height 26
type input "450"
click at [573, 256] on button "結帳" at bounding box center [570, 261] width 36 height 20
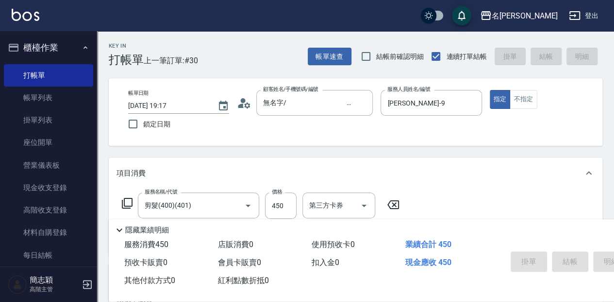
type input "[DATE] 19:18"
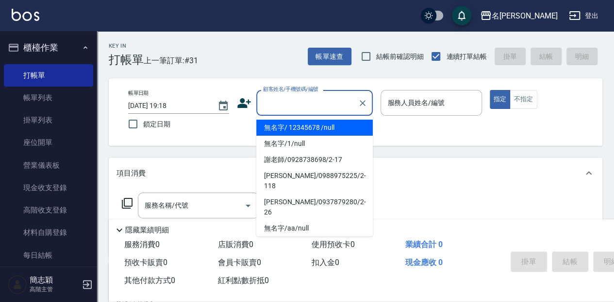
click at [294, 101] on input "顧客姓名/手機號碼/編號" at bounding box center [307, 102] width 93 height 17
click at [317, 125] on li "無名字/ 12345678 /null" at bounding box center [314, 127] width 117 height 16
type input "無名字/ 12345678 /null"
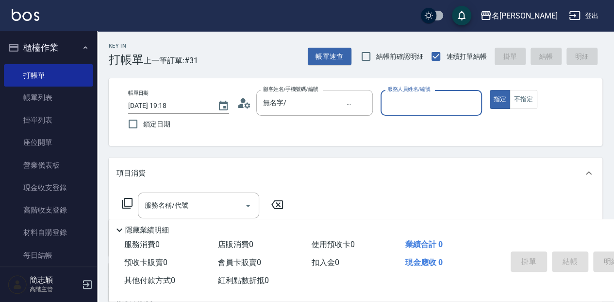
click at [439, 105] on input "服務人員姓名/編號" at bounding box center [431, 102] width 92 height 17
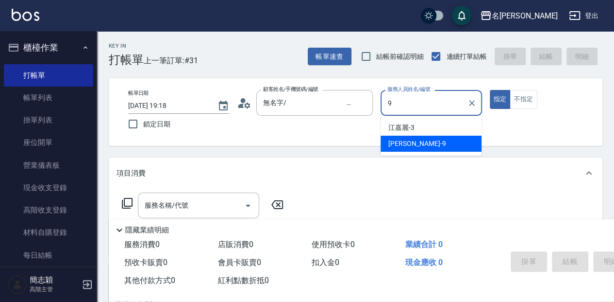
type input "[PERSON_NAME]-9"
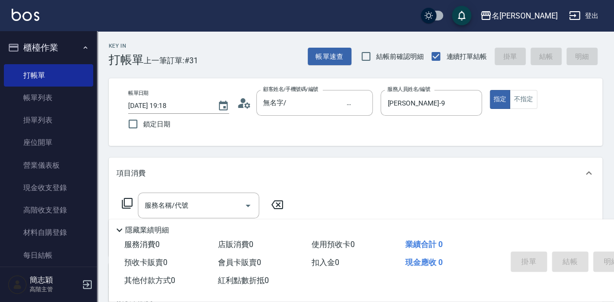
click at [127, 202] on icon at bounding box center [127, 203] width 12 height 12
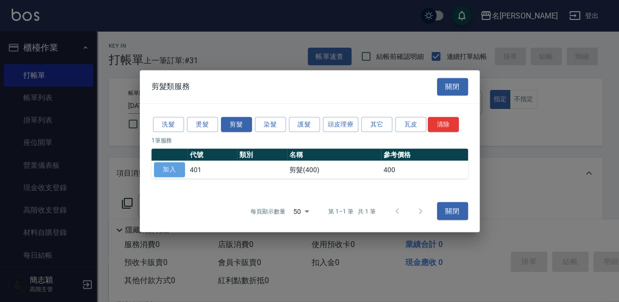
click at [173, 169] on button "加入" at bounding box center [169, 169] width 31 height 15
type input "剪髮(400)(401)"
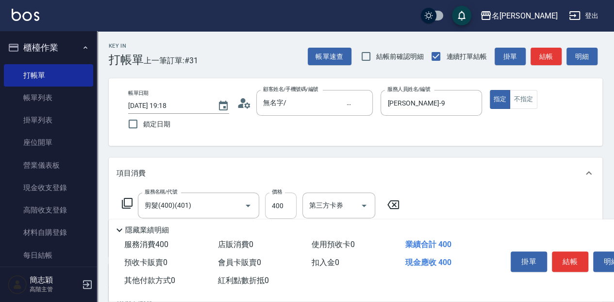
click at [287, 199] on input "400" at bounding box center [281, 205] width 32 height 26
type input "450"
click at [126, 199] on icon at bounding box center [127, 203] width 12 height 12
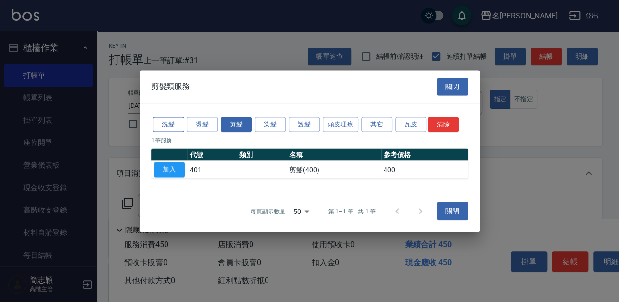
click at [162, 123] on button "洗髮" at bounding box center [168, 124] width 31 height 15
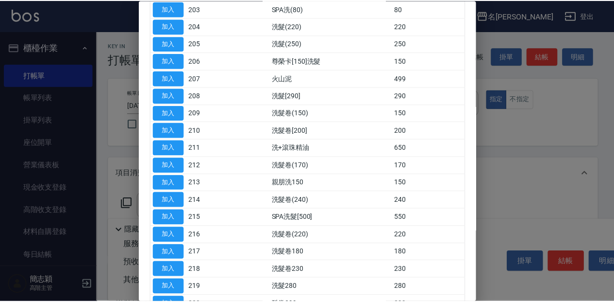
scroll to position [162, 0]
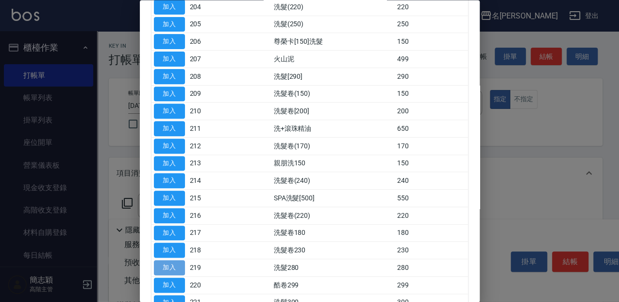
click at [178, 263] on button "加入" at bounding box center [169, 267] width 31 height 15
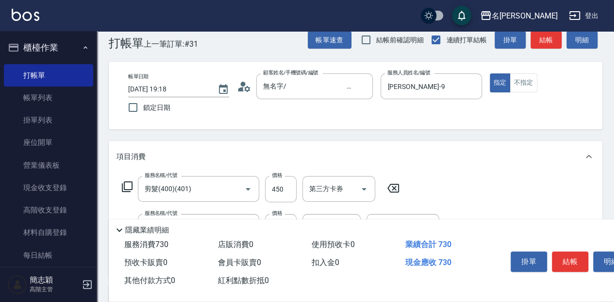
scroll to position [32, 0]
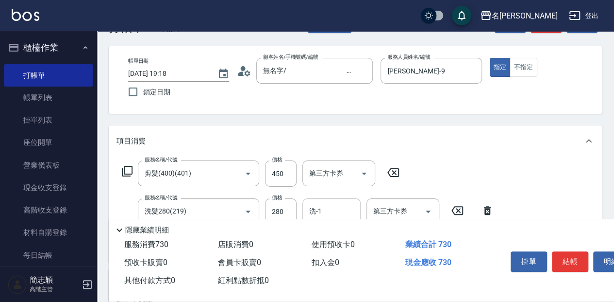
click at [342, 210] on input "洗-1" at bounding box center [332, 211] width 50 height 17
type input "品潔-22"
click at [571, 258] on button "結帳" at bounding box center [570, 261] width 36 height 20
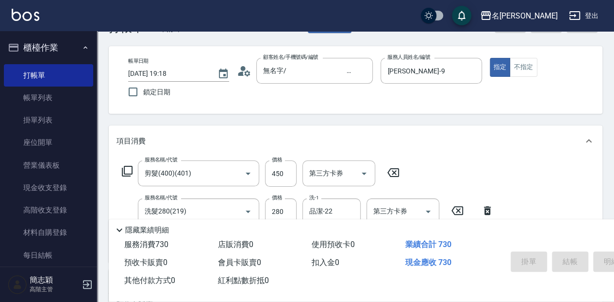
type input "[DATE] 19:19"
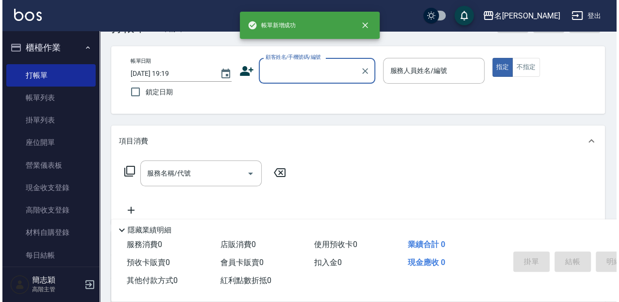
scroll to position [0, 0]
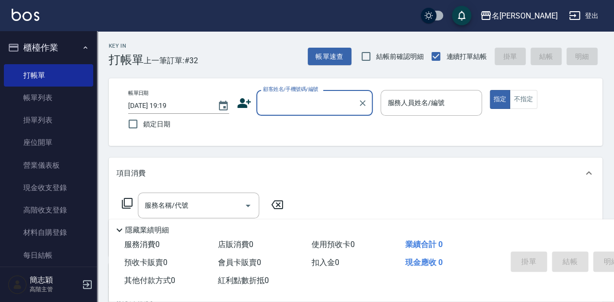
click at [322, 99] on input "顧客姓名/手機號碼/編號" at bounding box center [307, 102] width 93 height 17
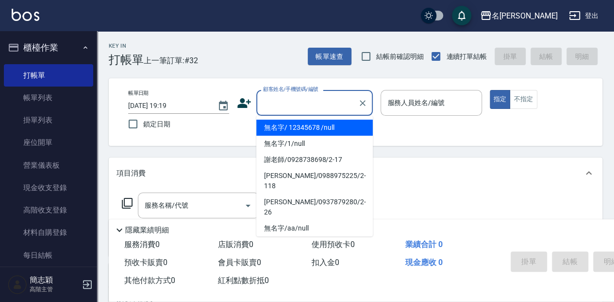
click at [346, 132] on li "無名字/ 12345678 /null" at bounding box center [314, 127] width 117 height 16
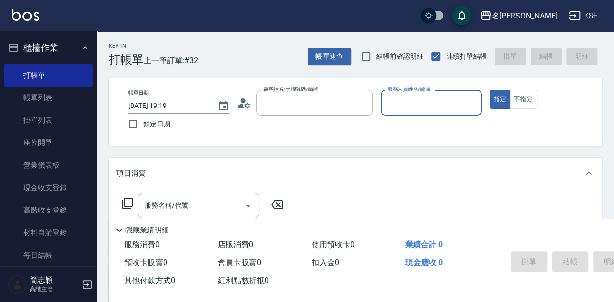
type input "無名字/ 12345678 /null"
click at [435, 110] on input "服務人員姓名/編號" at bounding box center [431, 102] width 92 height 17
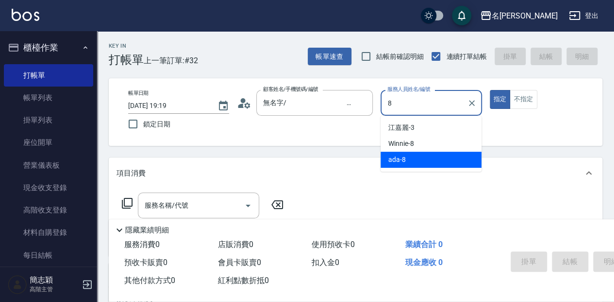
type input "ada-8"
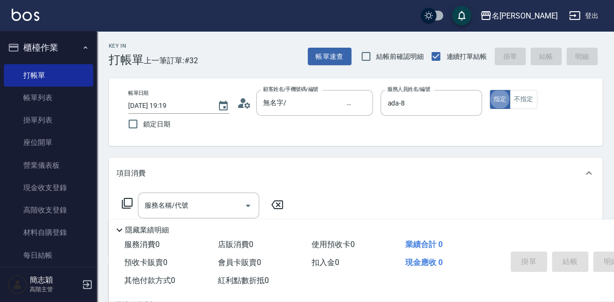
click at [129, 204] on icon at bounding box center [127, 203] width 12 height 12
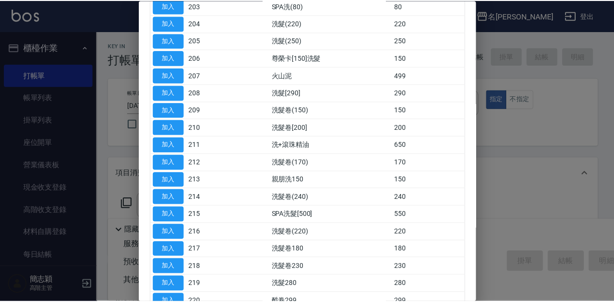
scroll to position [162, 0]
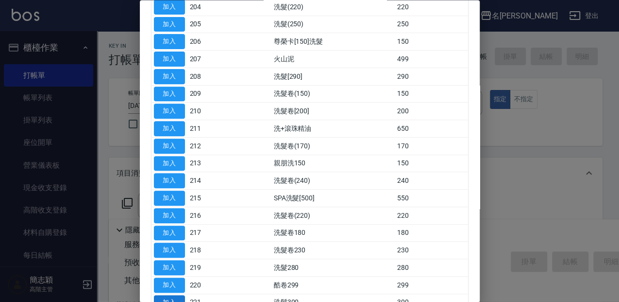
click at [178, 295] on button "加入" at bounding box center [169, 302] width 31 height 15
type input "洗髮300(221)"
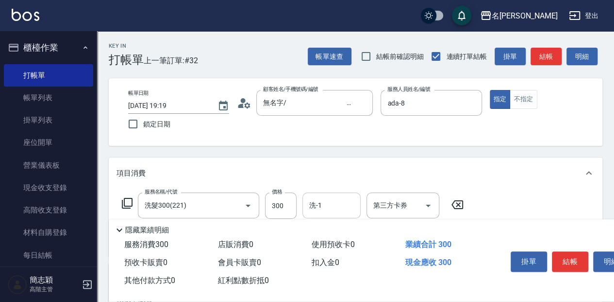
click at [331, 210] on input "洗-1" at bounding box center [332, 205] width 50 height 17
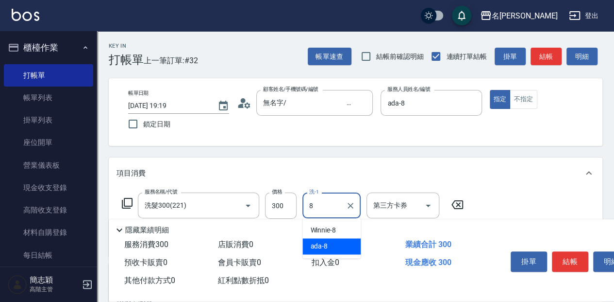
type input "ada-8"
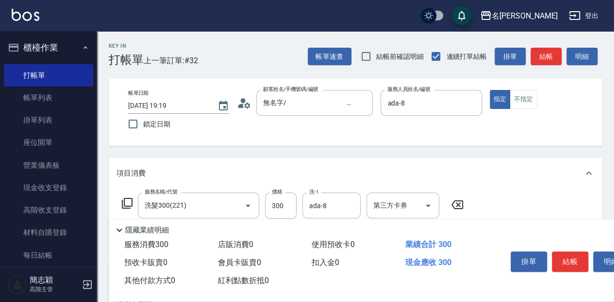
click at [124, 202] on icon at bounding box center [127, 203] width 11 height 11
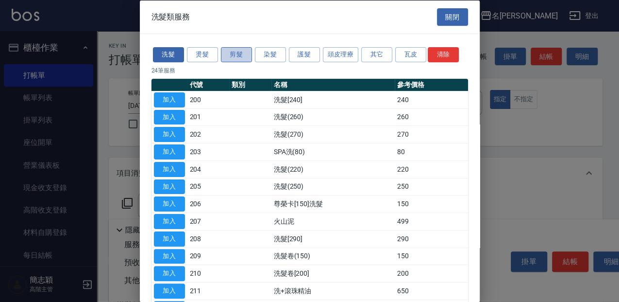
click at [248, 53] on button "剪髮" at bounding box center [236, 54] width 31 height 15
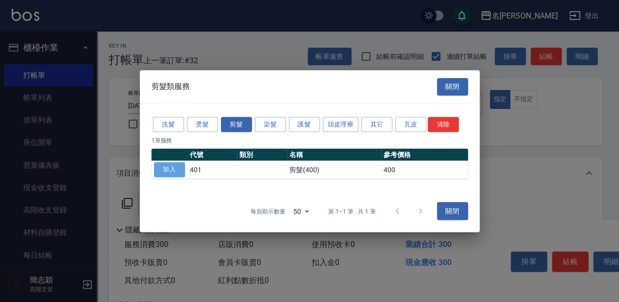
click at [166, 169] on button "加入" at bounding box center [169, 169] width 31 height 15
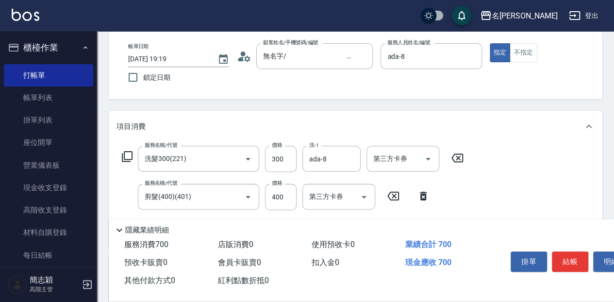
scroll to position [65, 0]
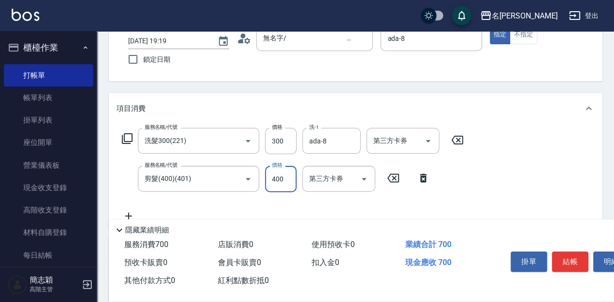
click at [277, 174] on input "400" at bounding box center [281, 179] width 32 height 26
type input "450"
click at [128, 136] on icon at bounding box center [127, 139] width 12 height 12
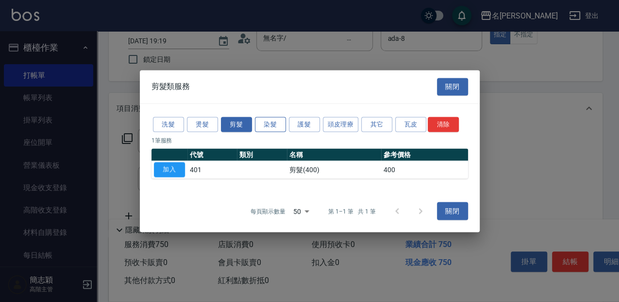
click at [283, 126] on button "染髮" at bounding box center [270, 124] width 31 height 15
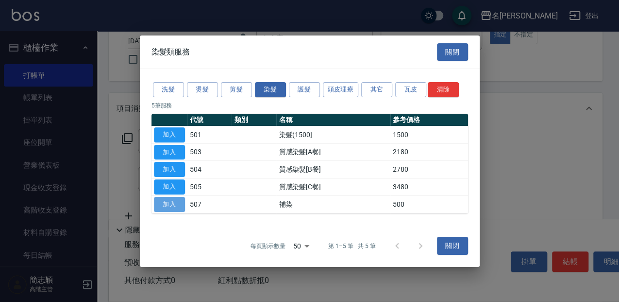
click at [177, 203] on button "加入" at bounding box center [169, 204] width 31 height 15
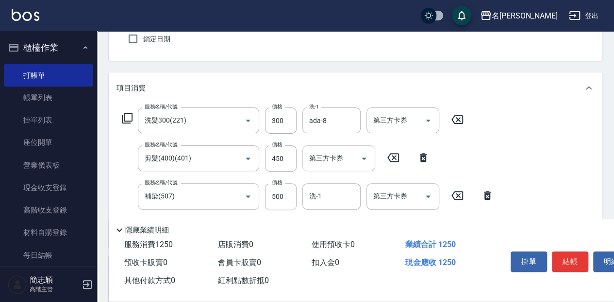
scroll to position [97, 0]
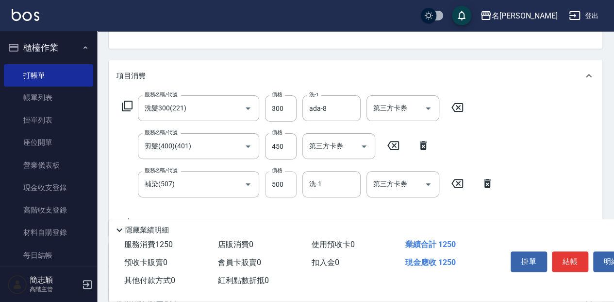
click at [293, 186] on input "500" at bounding box center [281, 184] width 32 height 26
type input "1000"
click at [571, 261] on button "結帳" at bounding box center [570, 261] width 36 height 20
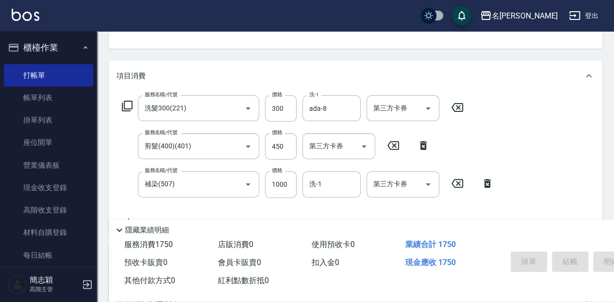
type input "[DATE] 19:20"
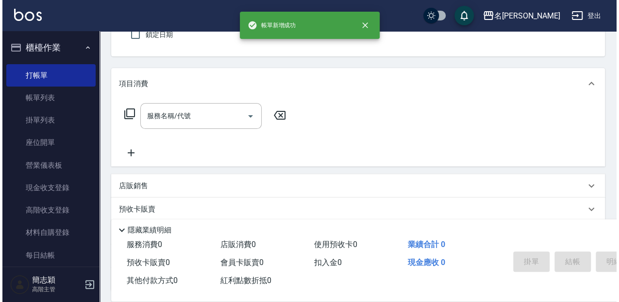
scroll to position [0, 0]
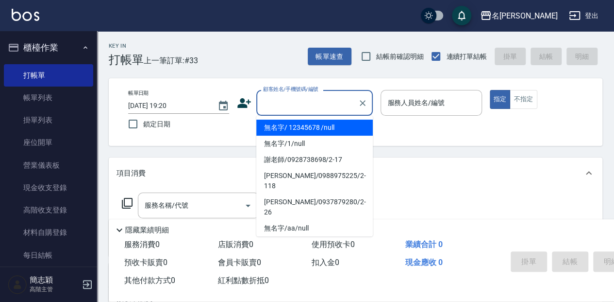
click at [323, 107] on input "顧客姓名/手機號碼/編號" at bounding box center [307, 102] width 93 height 17
click at [333, 126] on li "無名字/ 12345678 /null" at bounding box center [314, 127] width 117 height 16
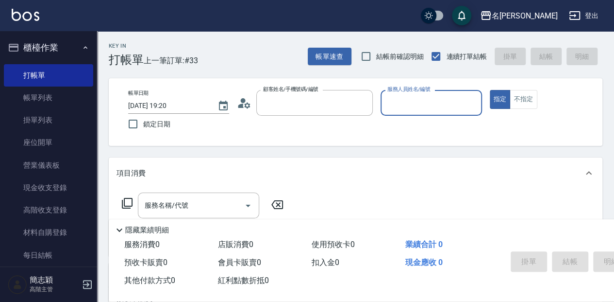
type input "無名字/ 12345678 /null"
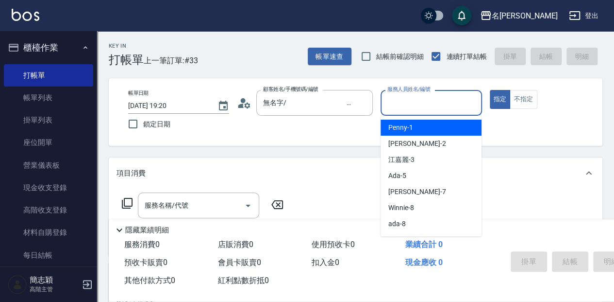
click at [426, 108] on input "服務人員姓名/編號" at bounding box center [431, 102] width 92 height 17
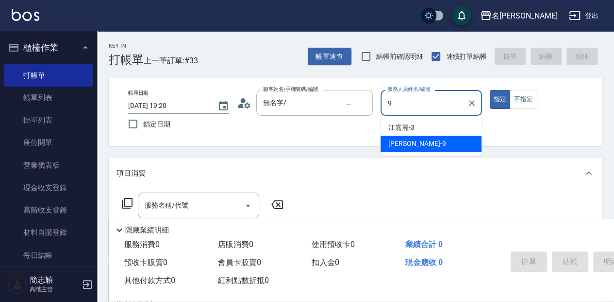
type input "[PERSON_NAME]-9"
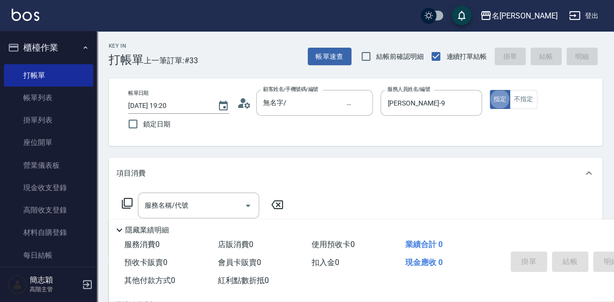
click at [129, 202] on icon at bounding box center [127, 203] width 12 height 12
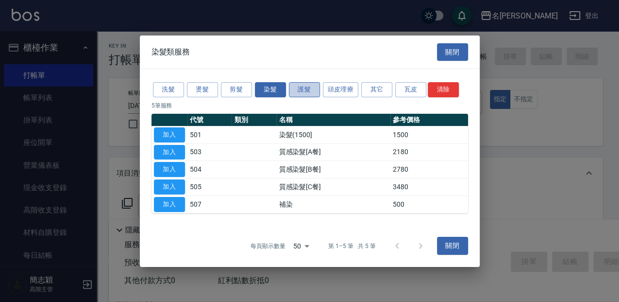
click at [306, 91] on button "護髮" at bounding box center [304, 89] width 31 height 15
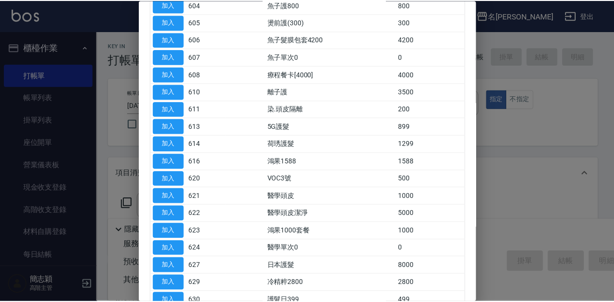
scroll to position [162, 0]
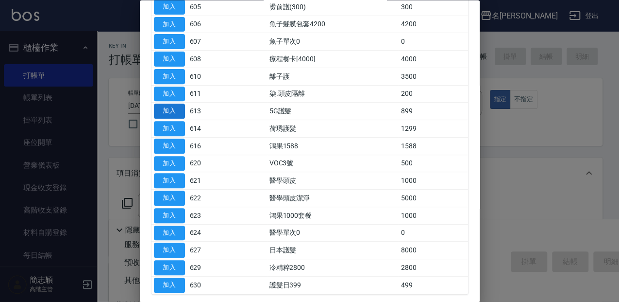
click at [173, 111] on button "加入" at bounding box center [169, 111] width 31 height 15
type input "5G護髮(613)"
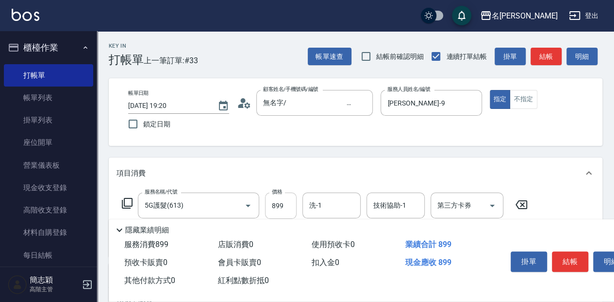
click at [283, 209] on input "899" at bounding box center [281, 205] width 32 height 26
type input "1499"
click at [339, 205] on input "洗-1" at bounding box center [332, 205] width 50 height 17
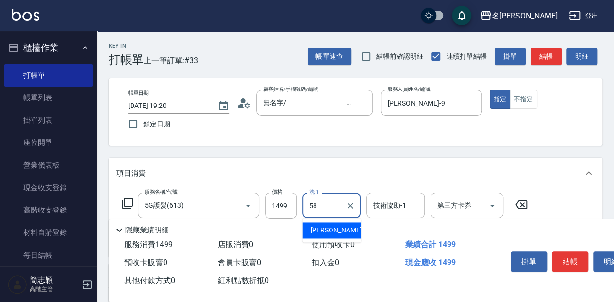
type input "[PERSON_NAME]-58"
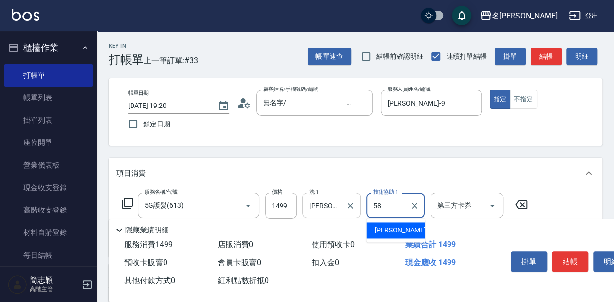
type input "[PERSON_NAME]-58"
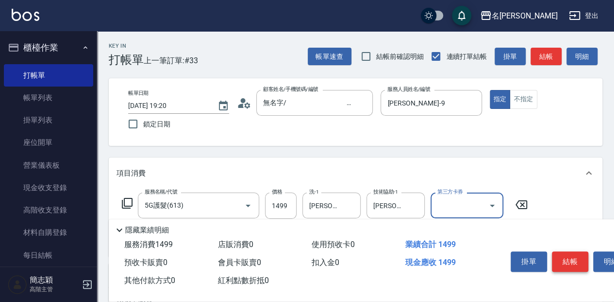
click at [583, 262] on button "結帳" at bounding box center [570, 261] width 36 height 20
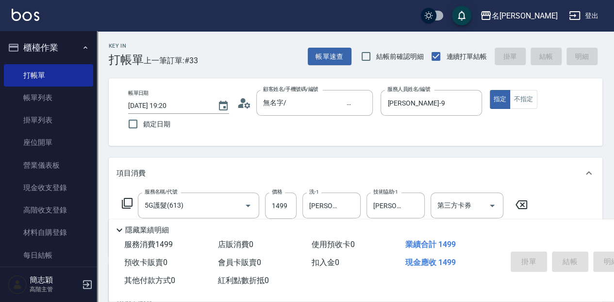
type input "[DATE] 19:21"
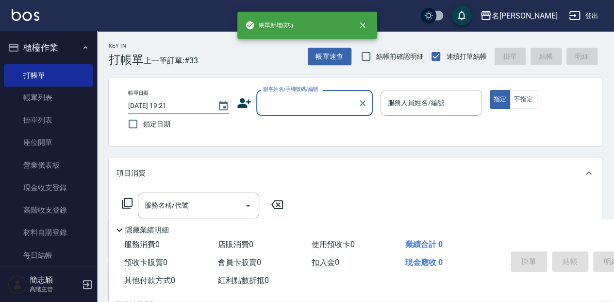
scroll to position [0, 0]
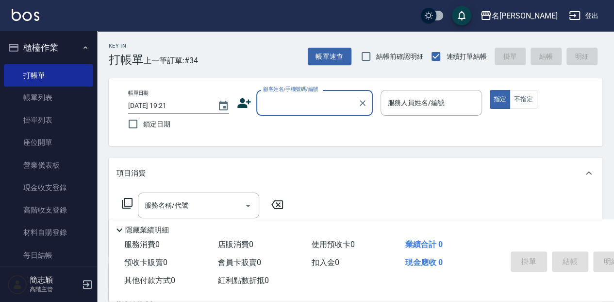
drag, startPoint x: 71, startPoint y: 94, endPoint x: 260, endPoint y: 200, distance: 217.0
click at [71, 94] on link "帳單列表" at bounding box center [48, 97] width 89 height 22
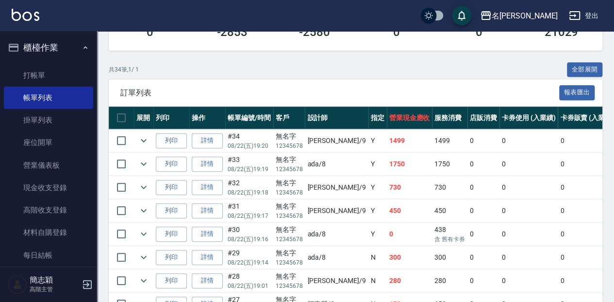
scroll to position [194, 0]
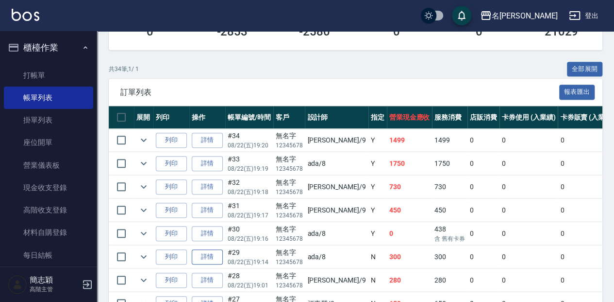
click at [217, 256] on link "詳情" at bounding box center [207, 256] width 31 height 15
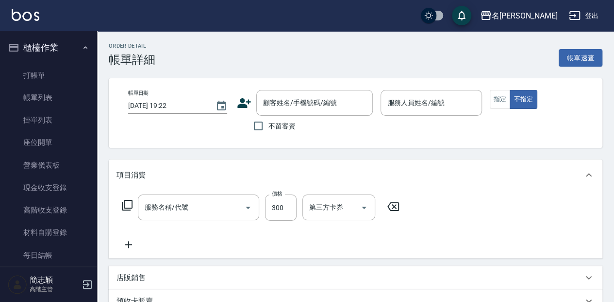
type input "[DATE] 19:14"
type input "ada-8"
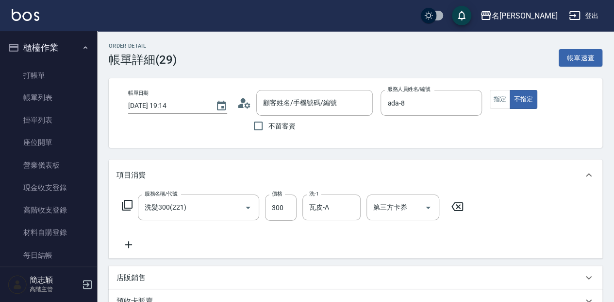
type input "洗髮300(221)"
type input "無名字/ 12345678 /null"
click at [495, 101] on button "指定" at bounding box center [500, 99] width 21 height 19
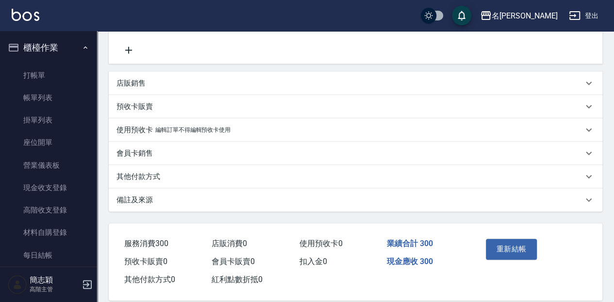
scroll to position [208, 0]
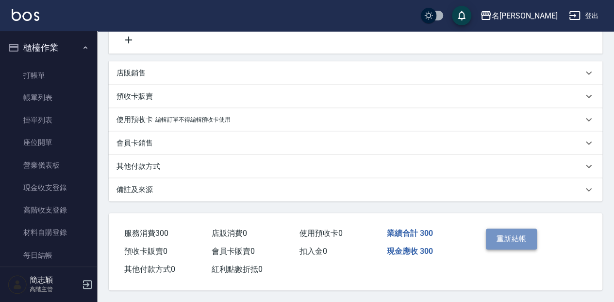
click at [510, 242] on button "重新結帳" at bounding box center [511, 238] width 51 height 20
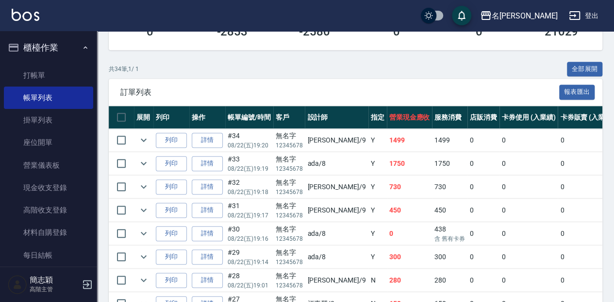
scroll to position [226, 0]
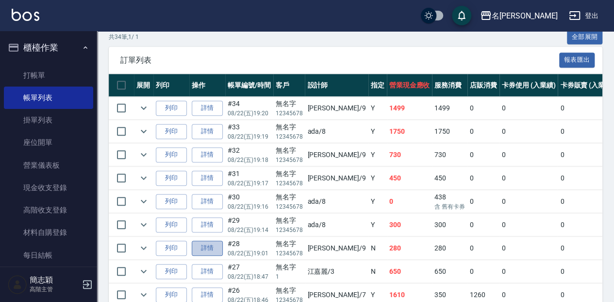
click at [211, 245] on link "詳情" at bounding box center [207, 247] width 31 height 15
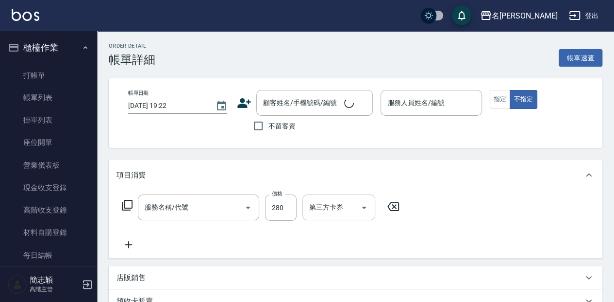
type input "[DATE] 19:01"
type input "[PERSON_NAME]-9"
type input "洗髮280(219)"
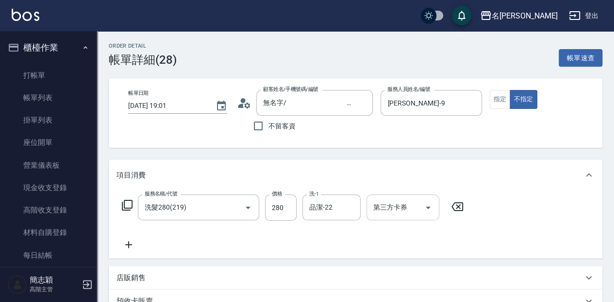
type input "無名字/ 12345678 /null"
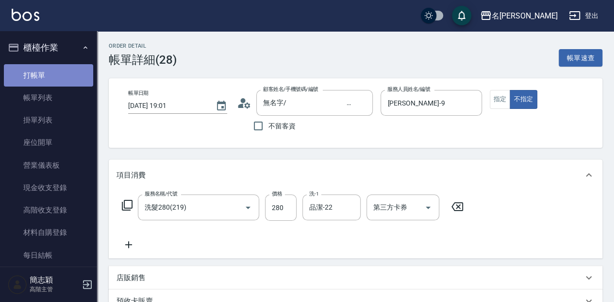
click at [71, 78] on link "打帳單" at bounding box center [48, 75] width 89 height 22
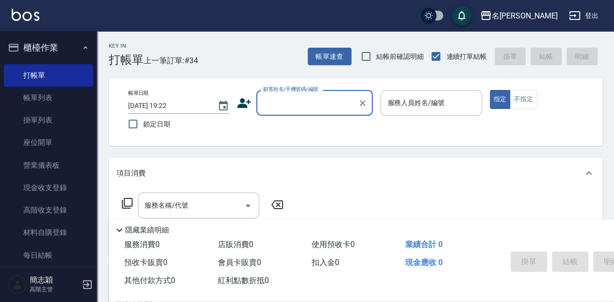
click at [264, 52] on div "Key In 打帳單 上一筆訂單:#34 帳單速查 結帳前確認明細 連續打單結帳 掛單 結帳 明細" at bounding box center [350, 48] width 506 height 35
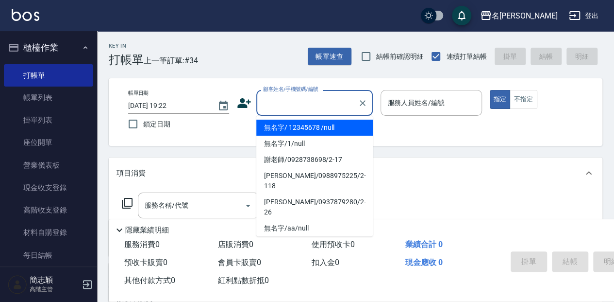
click at [308, 104] on input "顧客姓名/手機號碼/編號" at bounding box center [307, 102] width 93 height 17
click at [330, 130] on li "無名字/ 12345678 /null" at bounding box center [314, 127] width 117 height 16
type input "無名字/ 12345678 /null"
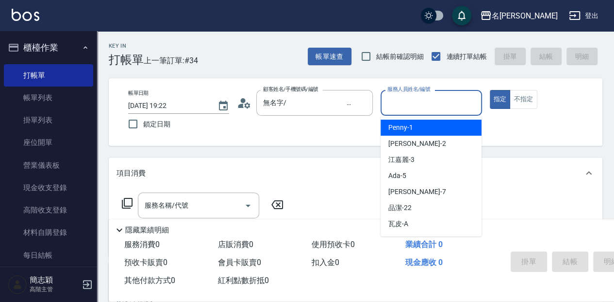
click at [397, 99] on input "服務人員姓名/編號" at bounding box center [431, 102] width 92 height 17
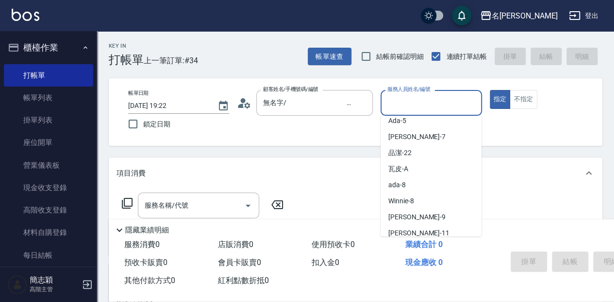
scroll to position [60, 0]
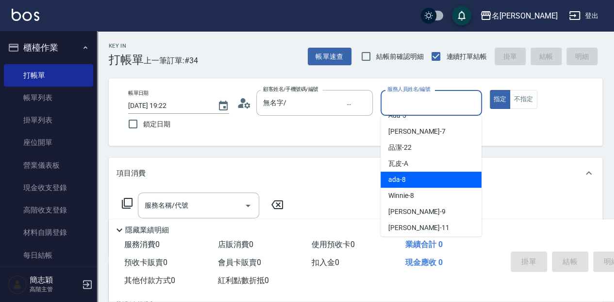
click at [439, 176] on div "ada -8" at bounding box center [431, 179] width 101 height 16
type input "ada-8"
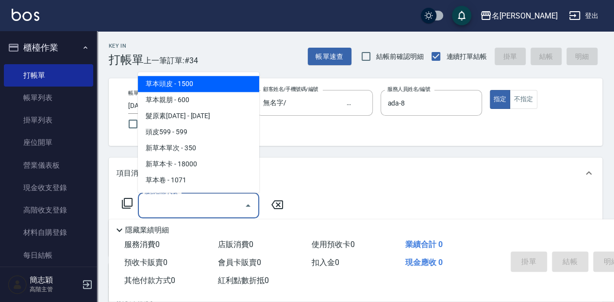
click at [195, 207] on input "服務名稱/代號" at bounding box center [191, 205] width 98 height 17
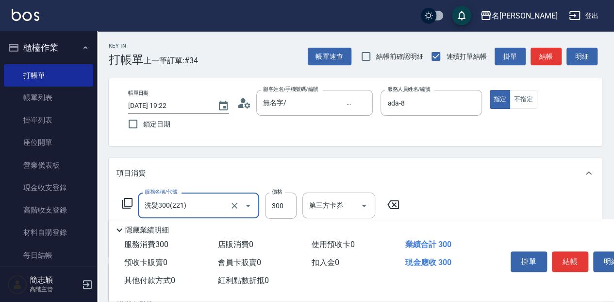
type input "洗髮300(221)"
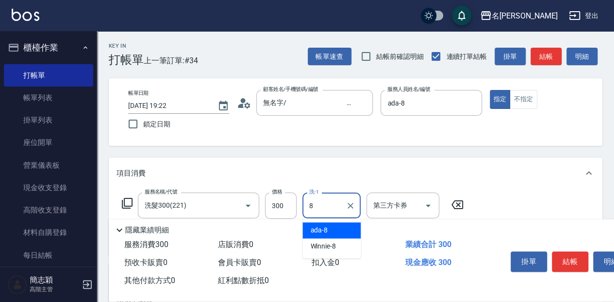
type input "ada-8"
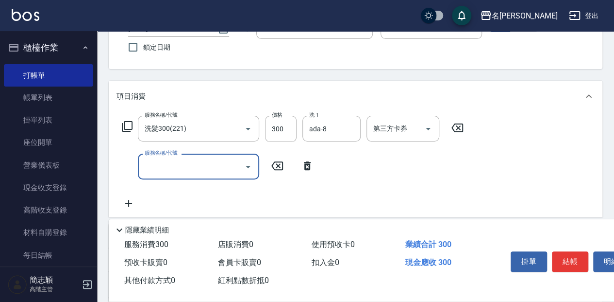
scroll to position [97, 0]
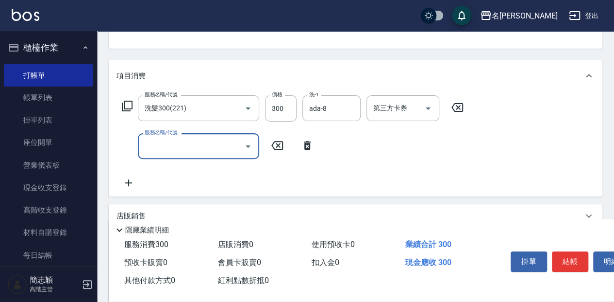
click at [126, 112] on div "服務名稱/代號 洗髮300(221) 服務名稱/代號 價格 300 價格 洗-1 ada-8 洗-1 第三方卡券 第三方卡券" at bounding box center [293, 108] width 353 height 26
click at [131, 109] on icon at bounding box center [127, 106] width 11 height 11
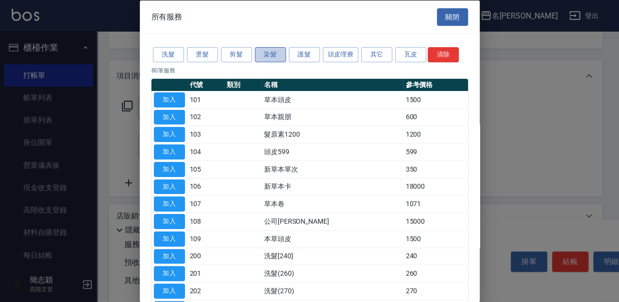
click at [282, 54] on button "染髮" at bounding box center [270, 54] width 31 height 15
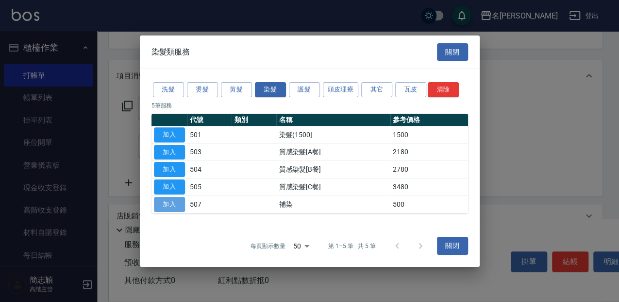
click at [181, 206] on button "加入" at bounding box center [169, 204] width 31 height 15
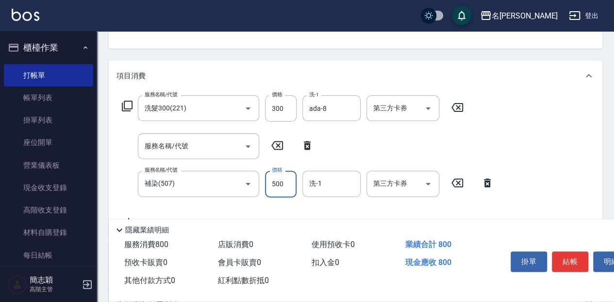
click at [295, 185] on input "500" at bounding box center [281, 184] width 32 height 26
type input "1000"
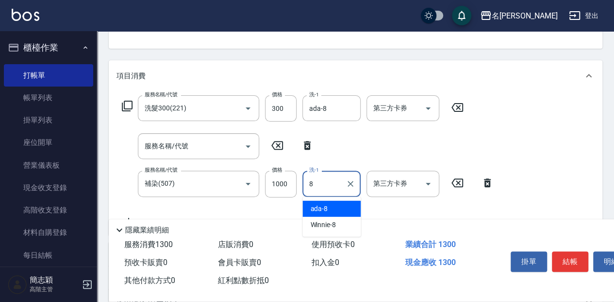
type input "ada-8"
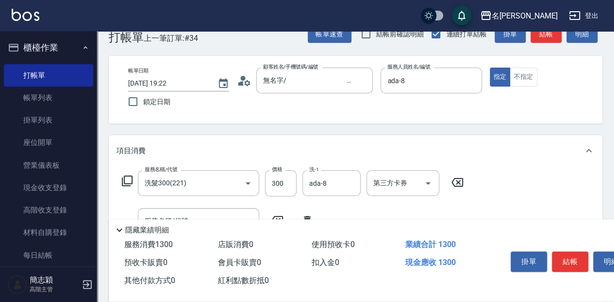
scroll to position [0, 0]
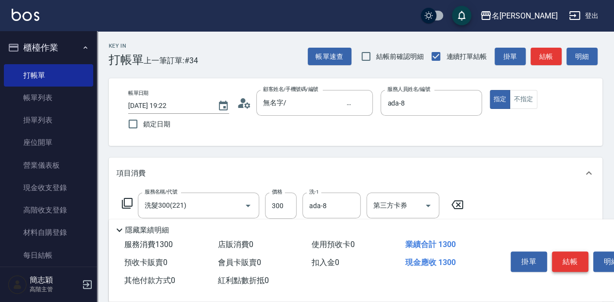
drag, startPoint x: 570, startPoint y: 262, endPoint x: 575, endPoint y: 259, distance: 5.3
click at [570, 263] on button "結帳" at bounding box center [570, 261] width 36 height 20
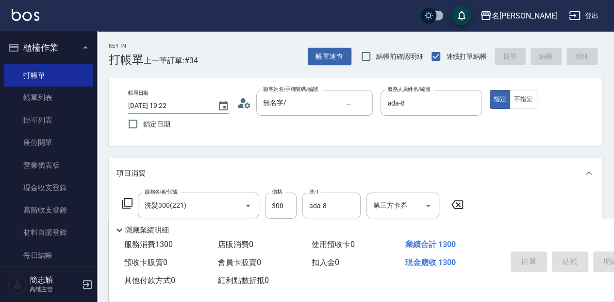
type input "[DATE] 19:27"
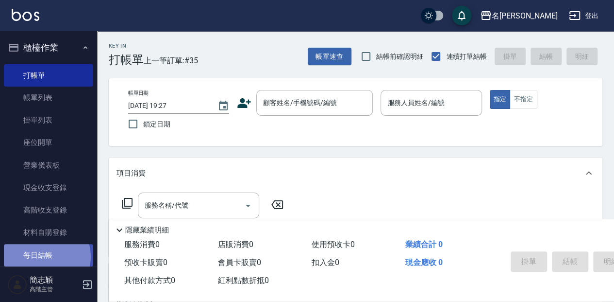
click at [44, 256] on link "每日結帳" at bounding box center [48, 255] width 89 height 22
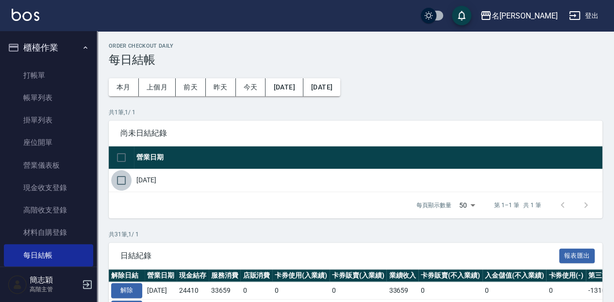
click at [127, 185] on input "checkbox" at bounding box center [121, 180] width 20 height 20
checkbox input "true"
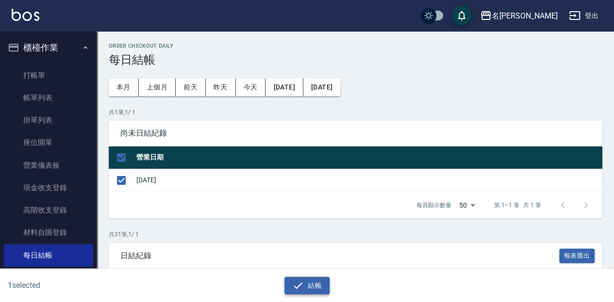
click at [304, 289] on button "結帳" at bounding box center [307, 285] width 45 height 18
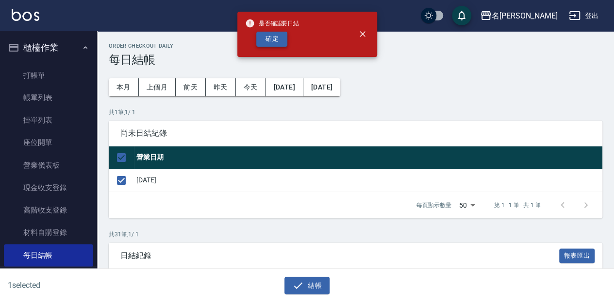
click at [282, 43] on button "確定" at bounding box center [271, 39] width 31 height 15
checkbox input "false"
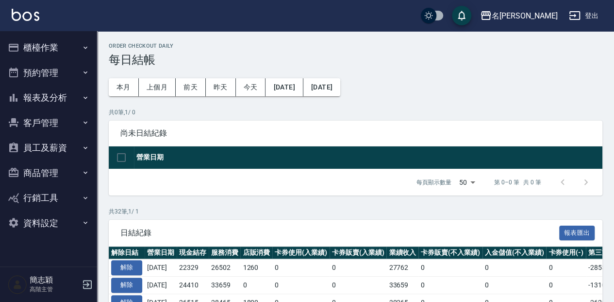
click at [80, 94] on button "報表及分析" at bounding box center [48, 97] width 89 height 25
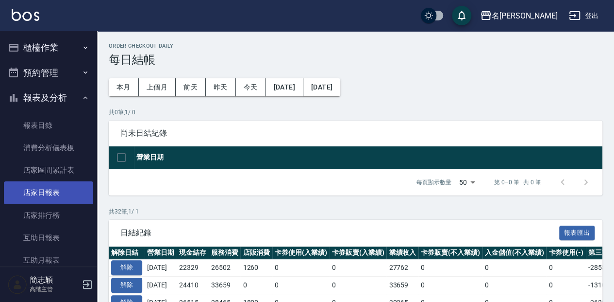
click at [68, 193] on link "店家日報表" at bounding box center [48, 192] width 89 height 22
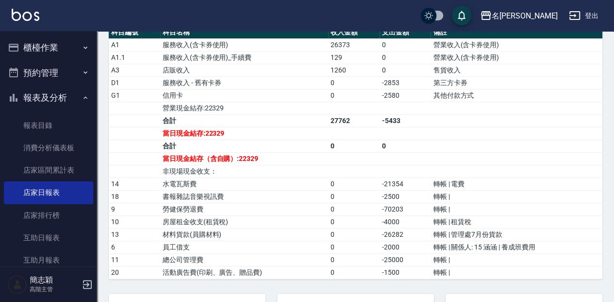
scroll to position [311, 0]
